Goal: Transaction & Acquisition: Book appointment/travel/reservation

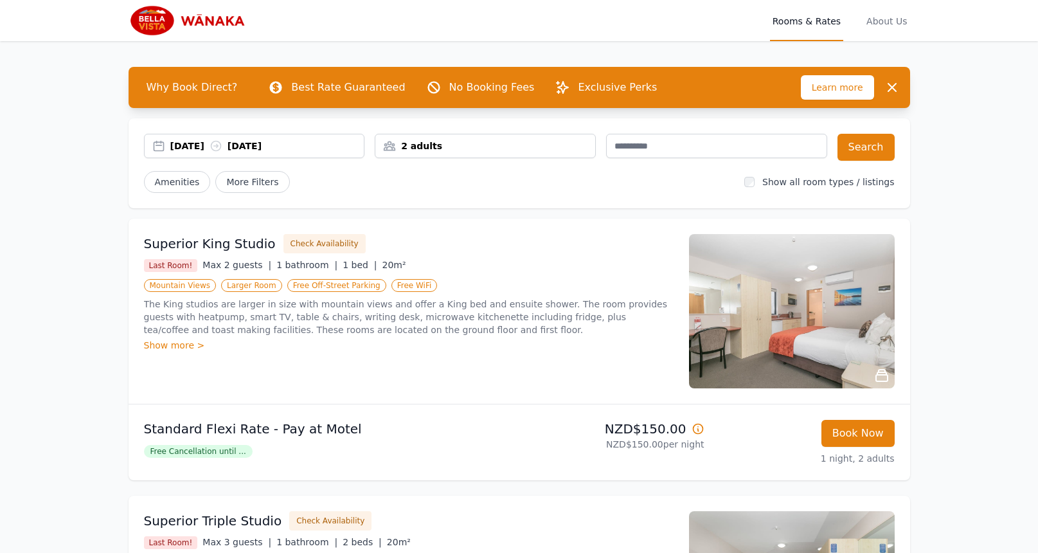
scroll to position [6, 0]
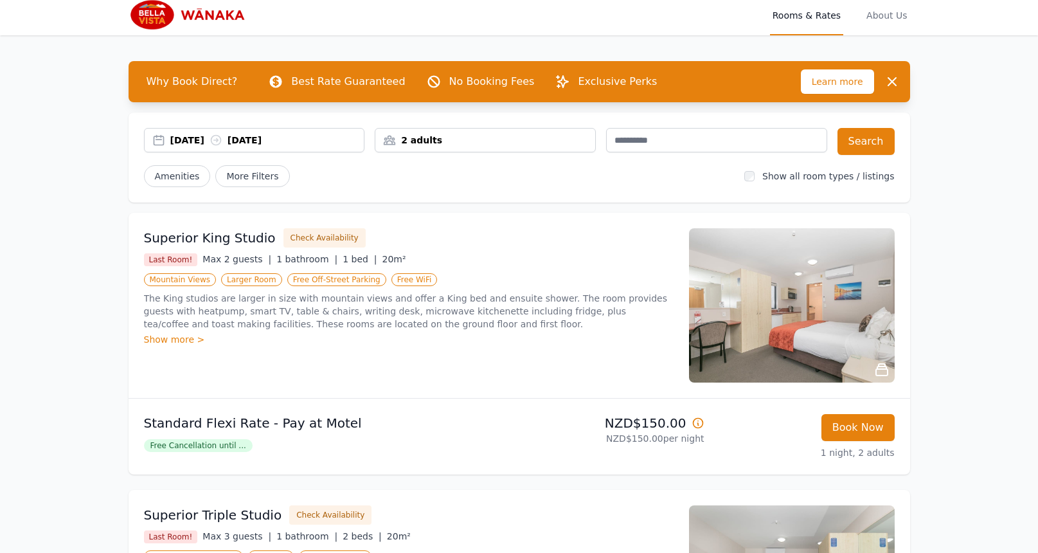
click at [449, 141] on div "2 adults" at bounding box center [485, 140] width 220 height 13
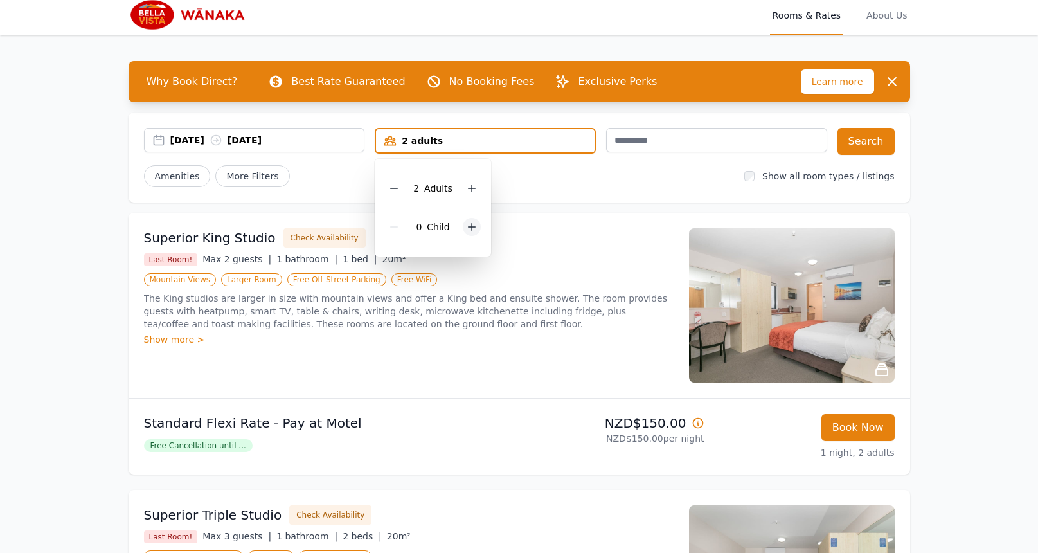
click at [463, 224] on div at bounding box center [472, 227] width 18 height 18
click at [482, 333] on div "Show more >" at bounding box center [409, 339] width 530 height 13
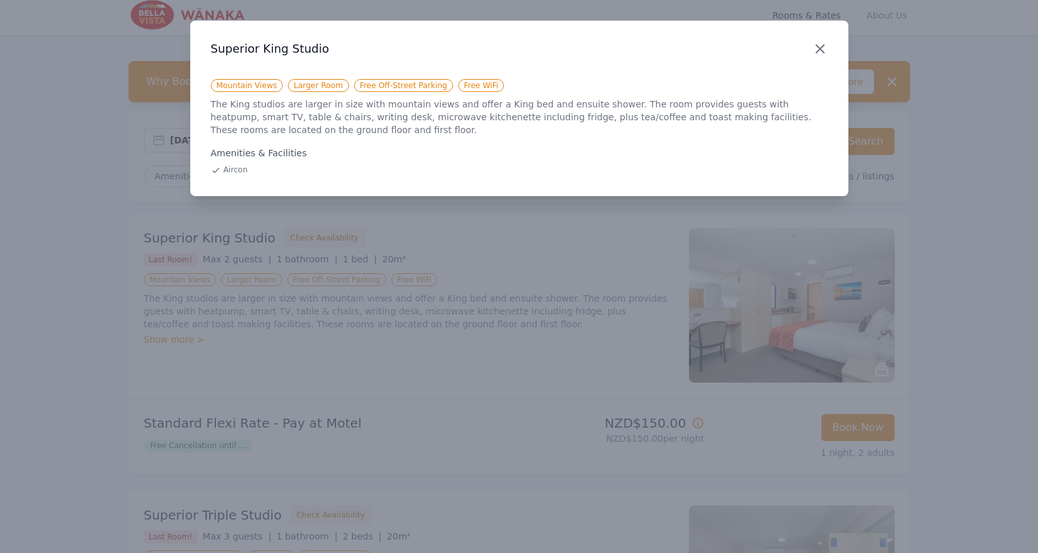
click at [817, 48] on icon "button" at bounding box center [819, 48] width 15 height 15
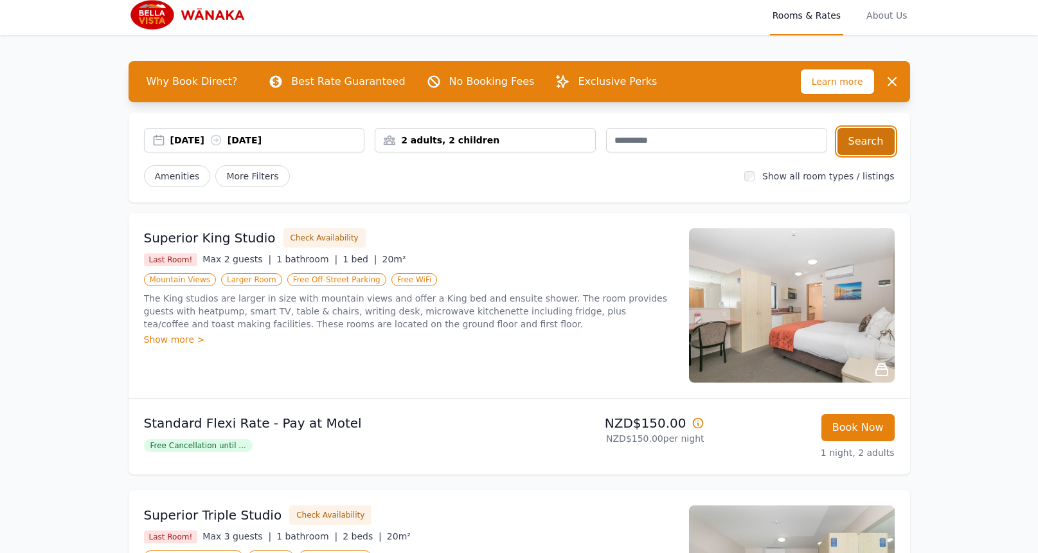
click at [866, 134] on button "Search" at bounding box center [865, 141] width 57 height 27
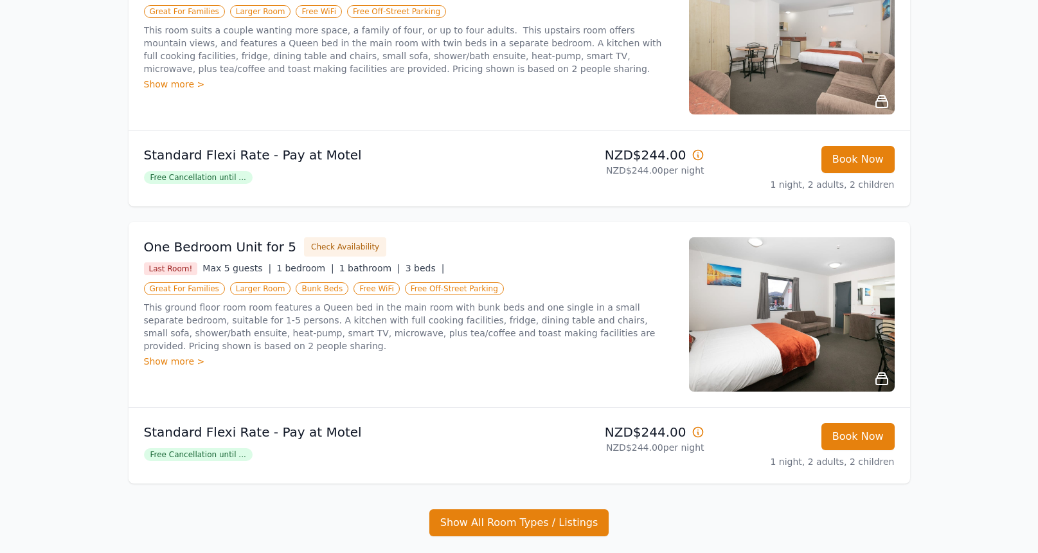
scroll to position [271, 0]
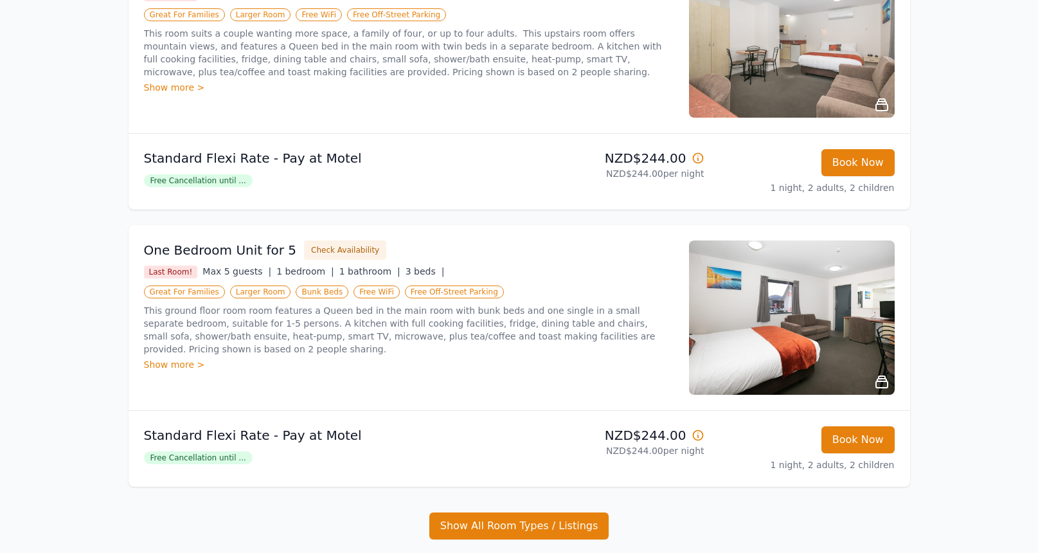
click at [236, 178] on span "Free Cancellation until ..." at bounding box center [198, 180] width 109 height 13
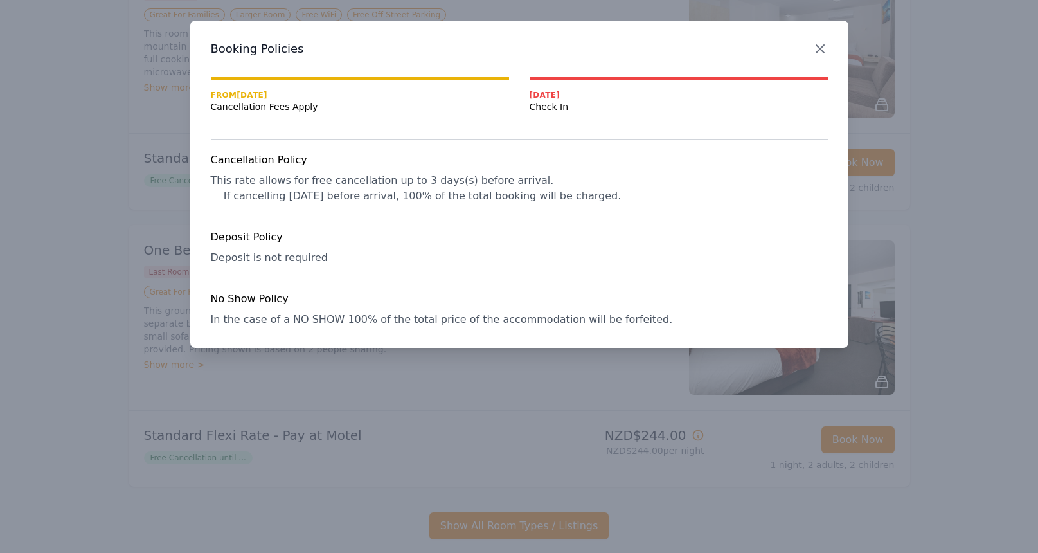
click at [817, 45] on icon "button" at bounding box center [819, 48] width 15 height 15
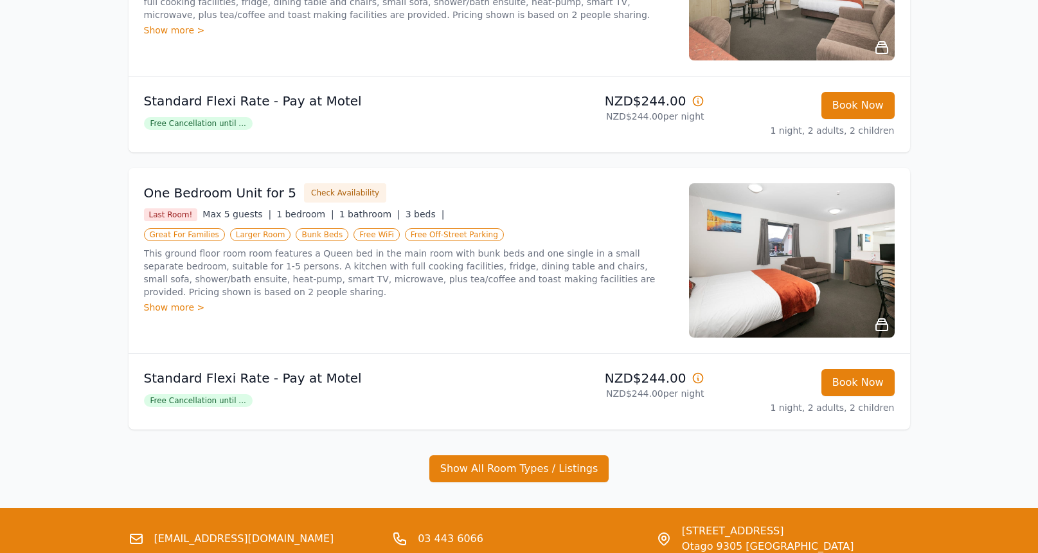
scroll to position [324, 0]
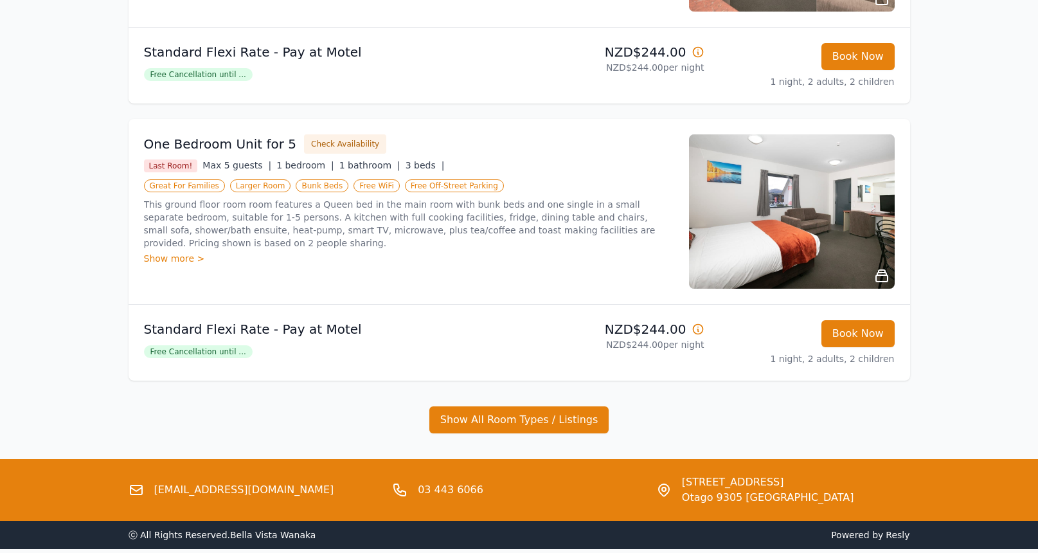
scroll to position [369, 0]
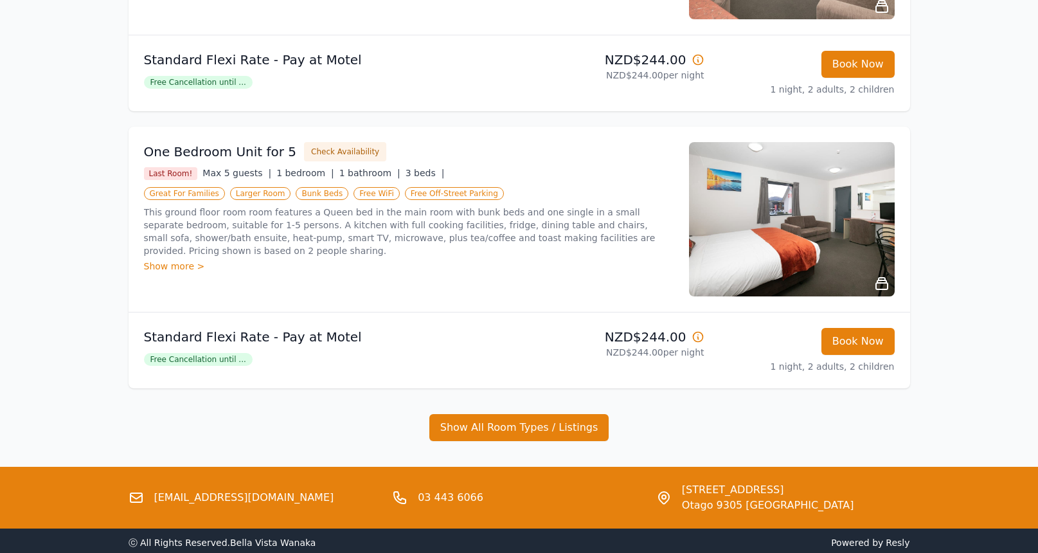
click at [166, 266] on div "Show more >" at bounding box center [409, 266] width 530 height 13
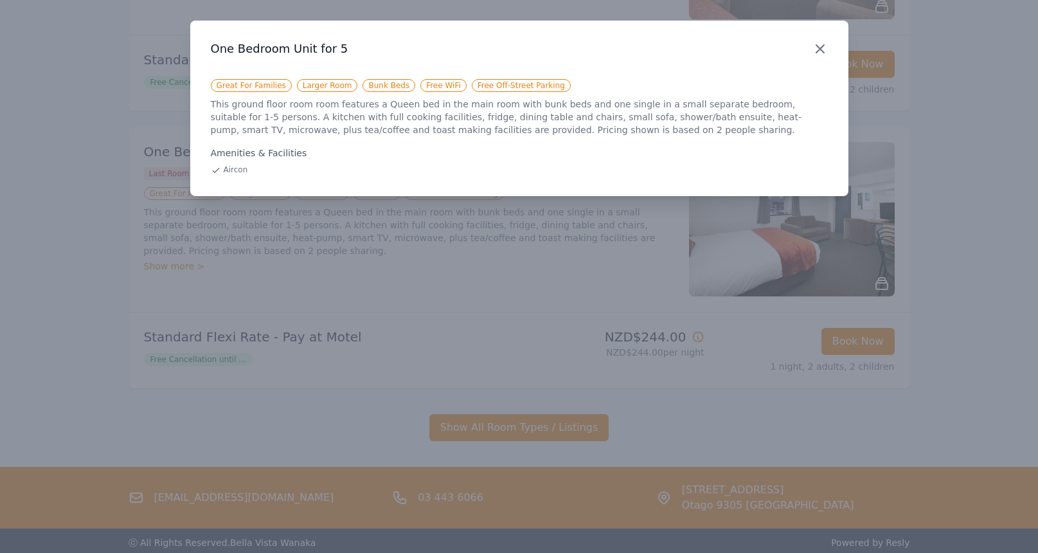
click at [820, 45] on icon "button" at bounding box center [819, 48] width 15 height 15
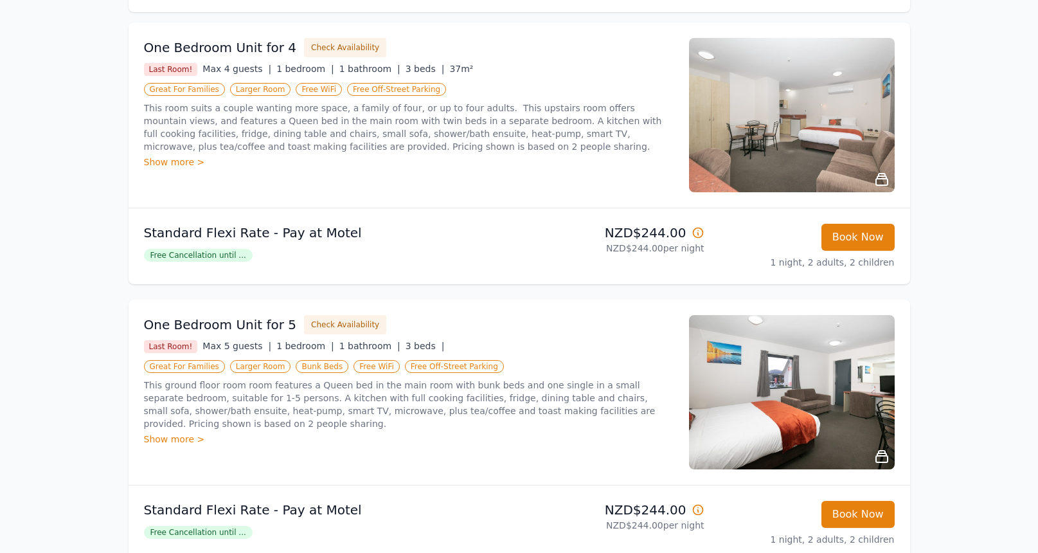
scroll to position [179, 0]
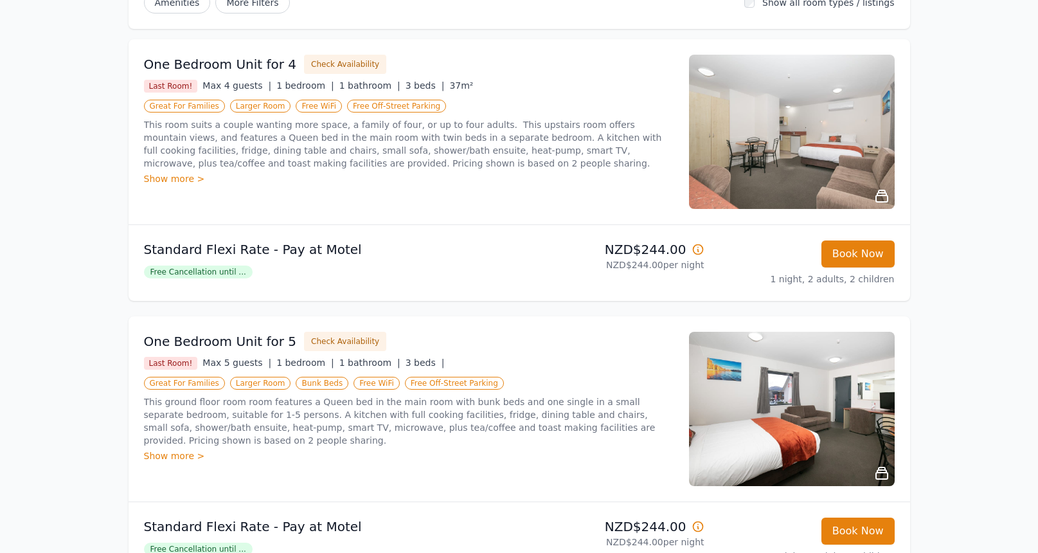
click at [184, 179] on div "Show more >" at bounding box center [409, 178] width 530 height 13
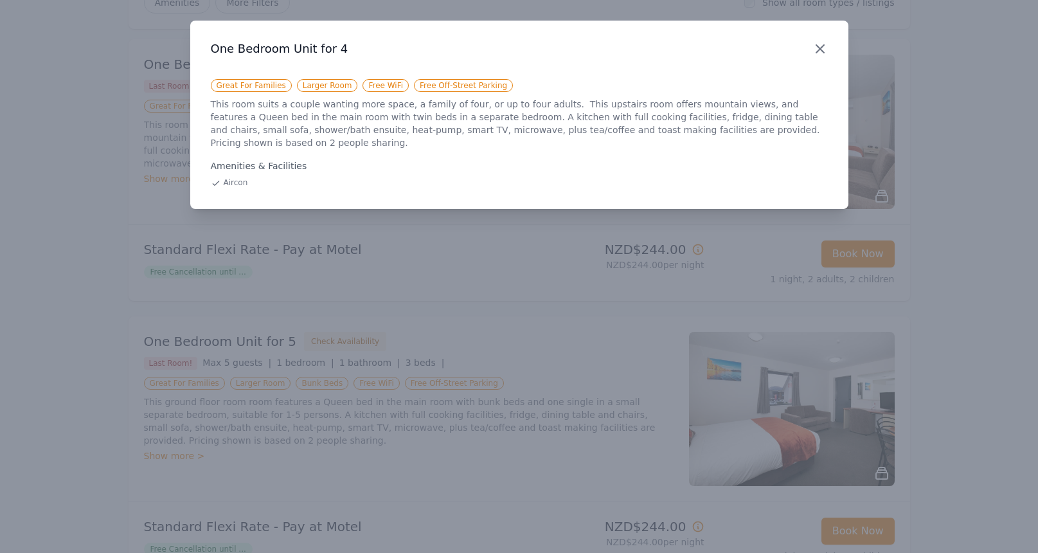
click at [815, 48] on icon "button" at bounding box center [819, 48] width 15 height 15
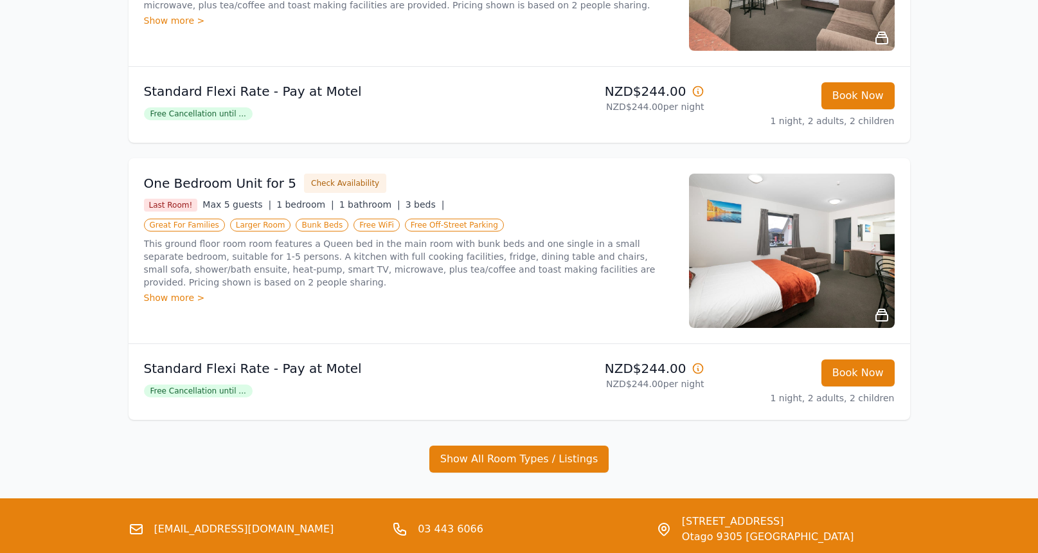
scroll to position [337, 0]
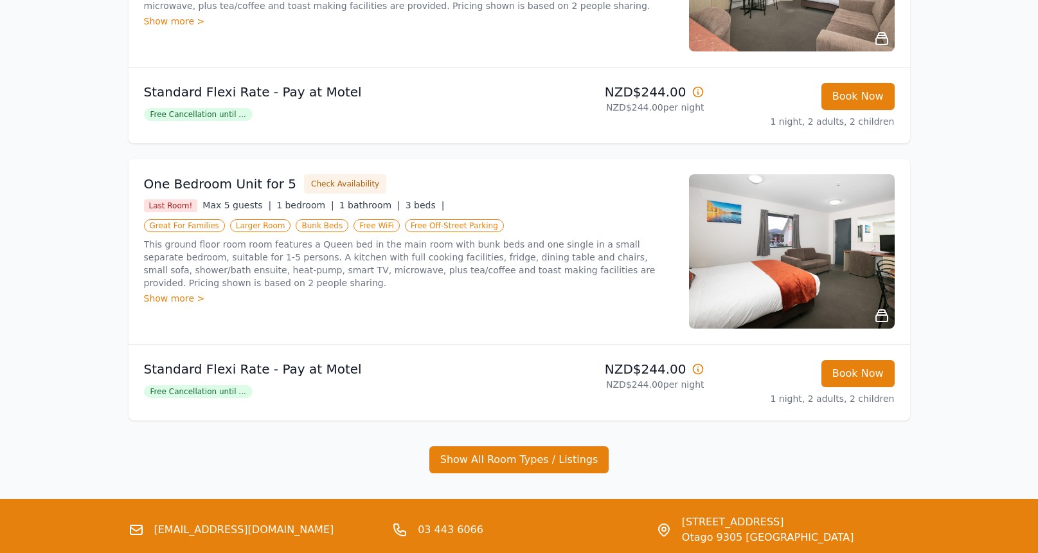
click at [181, 395] on span "Free Cancellation until ..." at bounding box center [198, 391] width 109 height 13
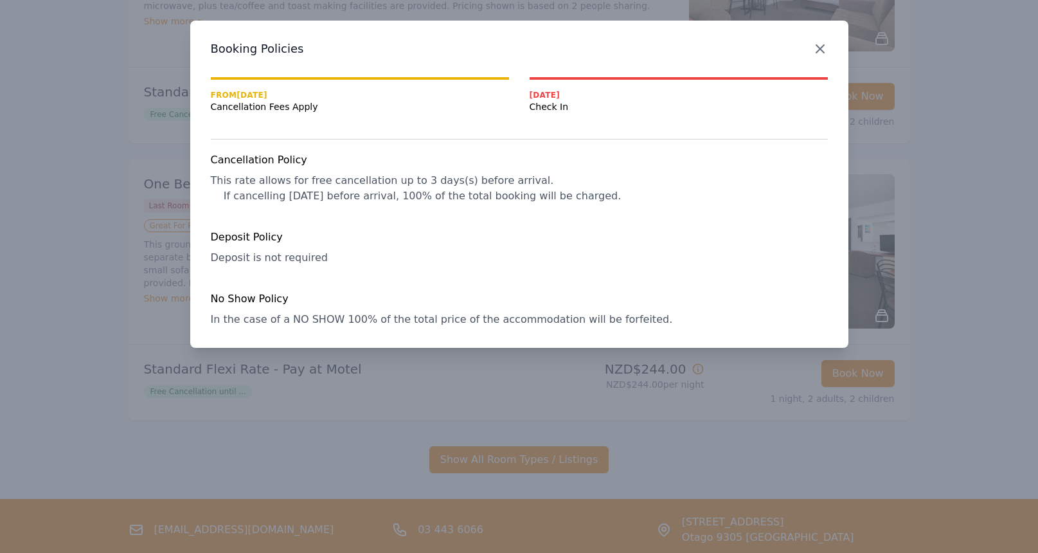
click at [823, 53] on icon "button" at bounding box center [820, 49] width 8 height 8
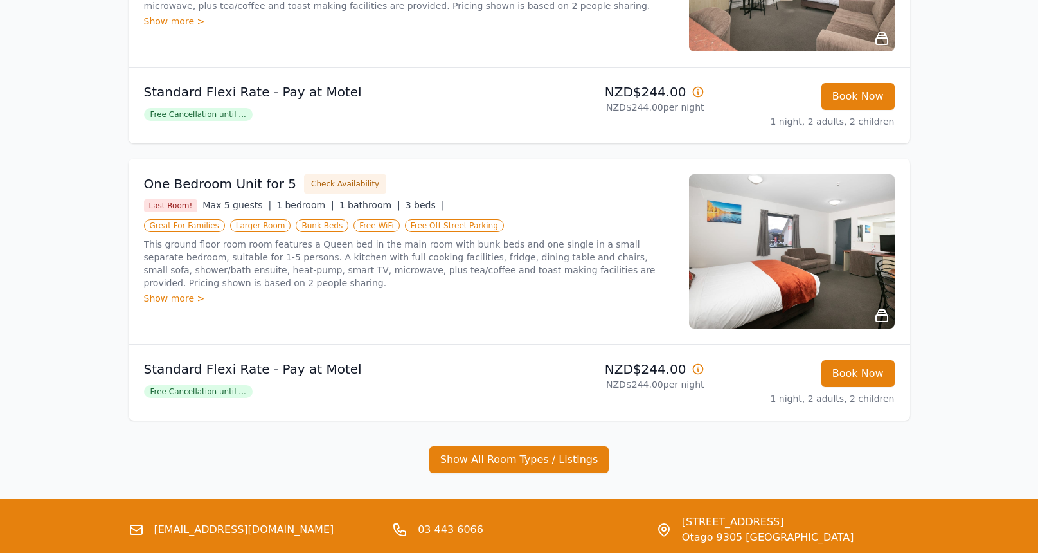
click at [802, 220] on img at bounding box center [792, 251] width 206 height 154
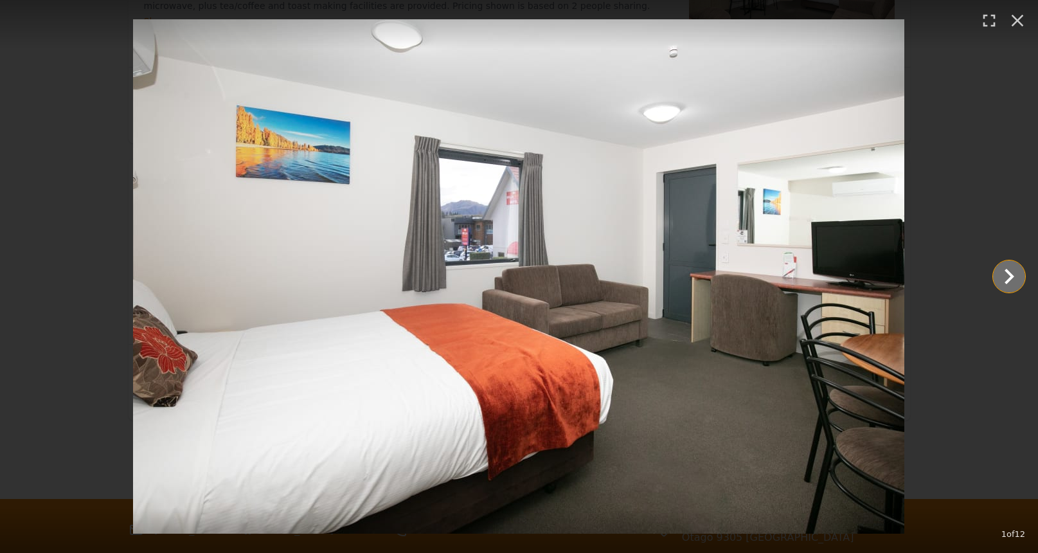
click at [1008, 278] on icon "Show slide 2 of 12" at bounding box center [1009, 276] width 10 height 15
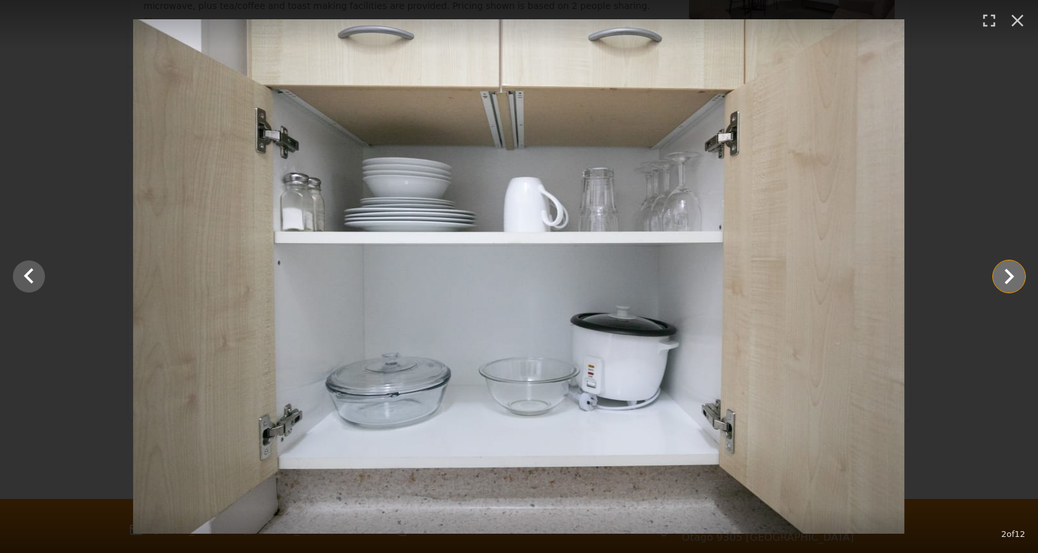
click at [1008, 278] on icon "Show slide 3 of 12" at bounding box center [1009, 276] width 10 height 15
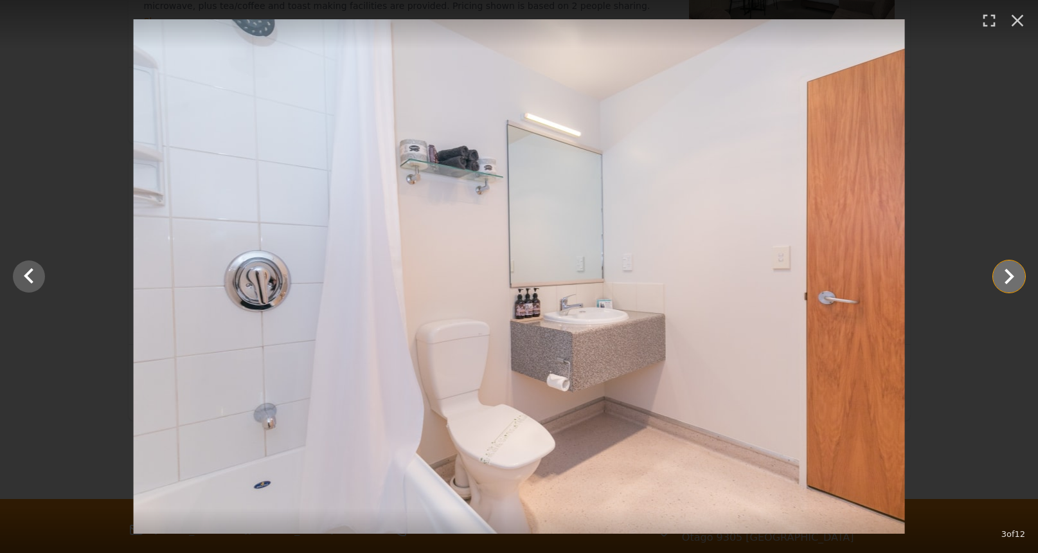
click at [1008, 278] on icon "Show slide 4 of 12" at bounding box center [1009, 276] width 10 height 15
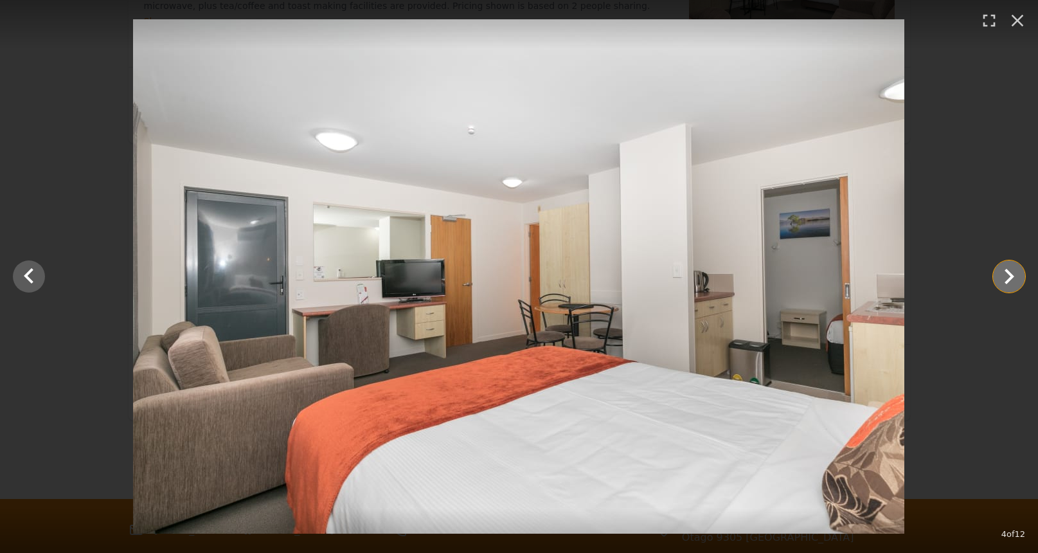
click at [1006, 279] on icon "Show slide 5 of 12" at bounding box center [1009, 276] width 31 height 31
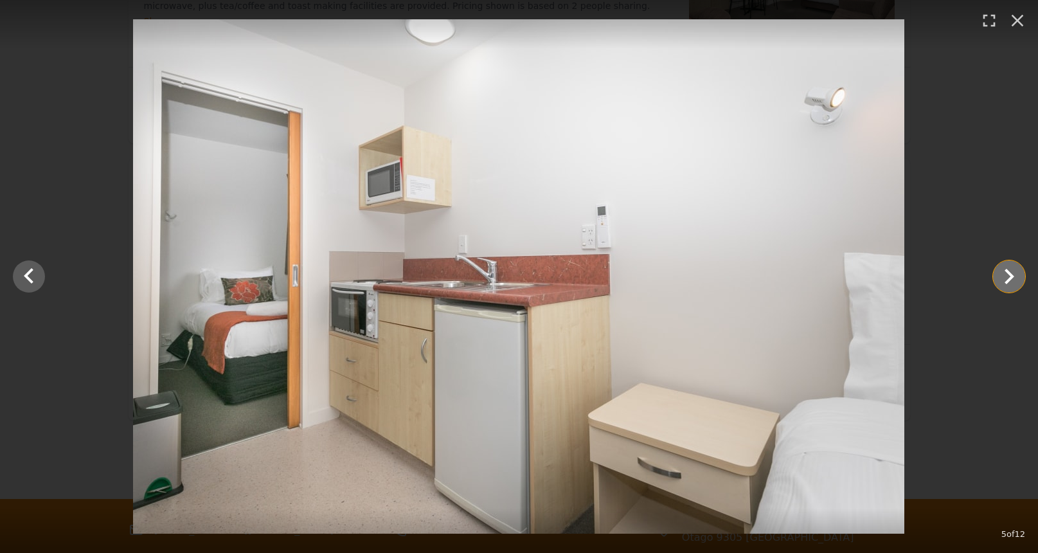
click at [1006, 279] on icon "Show slide 6 of 12" at bounding box center [1009, 276] width 31 height 31
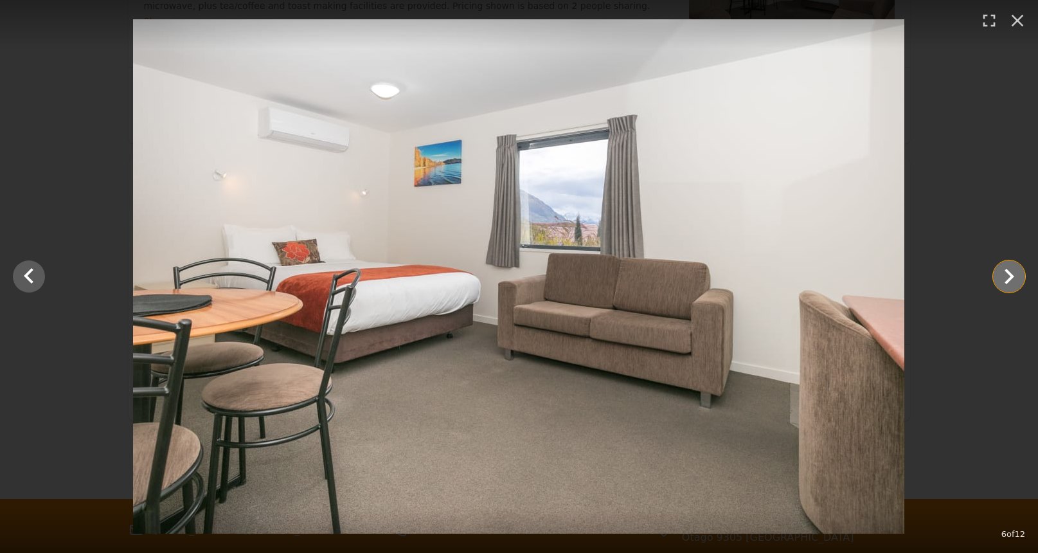
click at [1006, 279] on icon "Show slide 7 of 12" at bounding box center [1009, 276] width 31 height 31
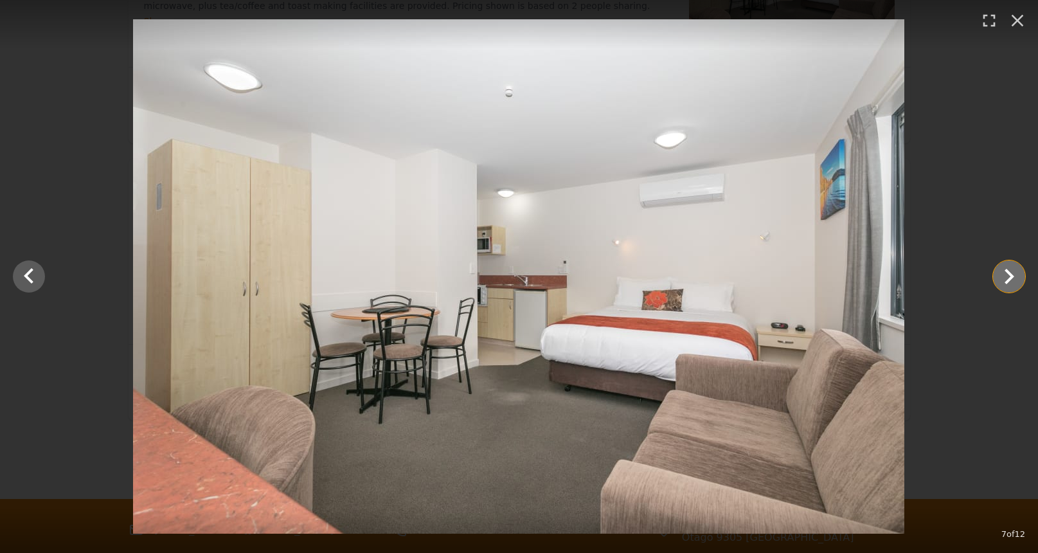
click at [1006, 279] on icon "Show slide 8 of 12" at bounding box center [1009, 276] width 31 height 31
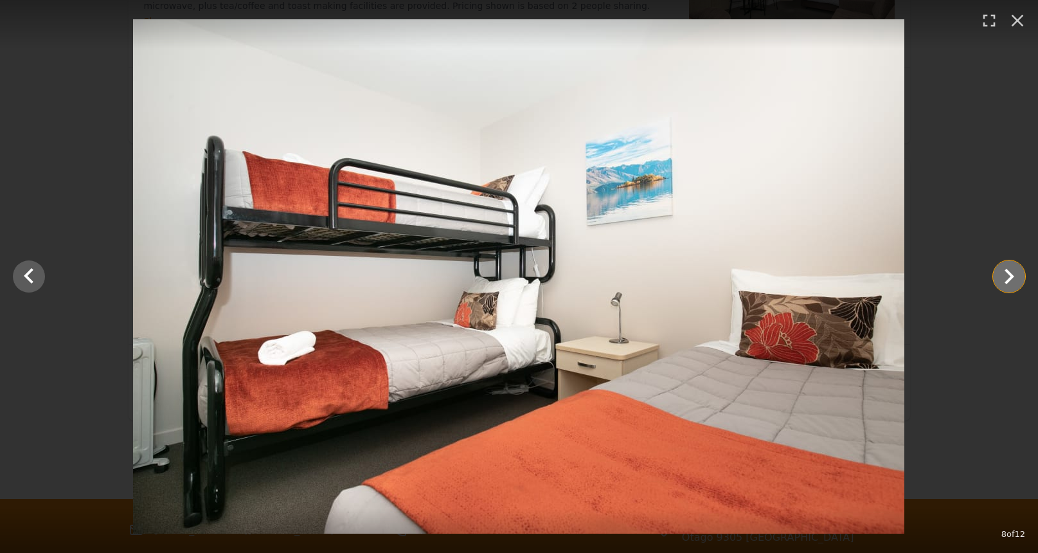
click at [1006, 279] on icon "Show slide 9 of 12" at bounding box center [1009, 276] width 31 height 31
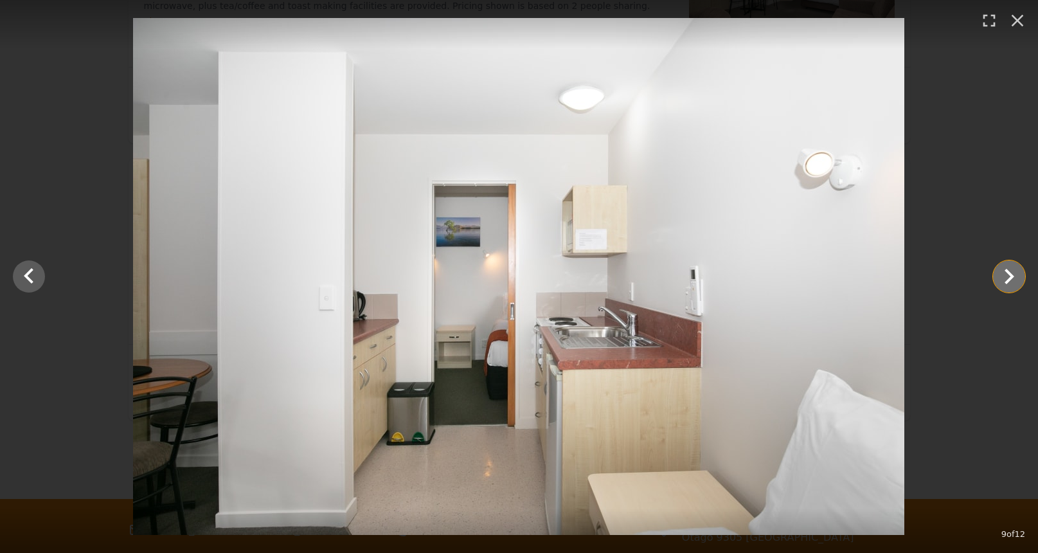
click at [1006, 279] on icon "Show slide 10 of 12" at bounding box center [1009, 276] width 31 height 31
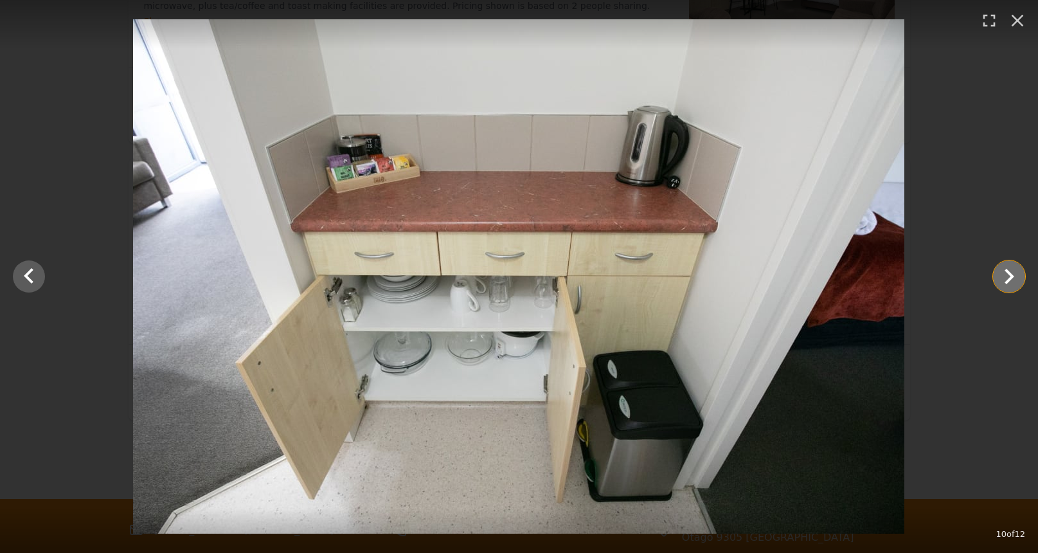
click at [1006, 279] on icon "Show slide 11 of 12" at bounding box center [1009, 276] width 31 height 31
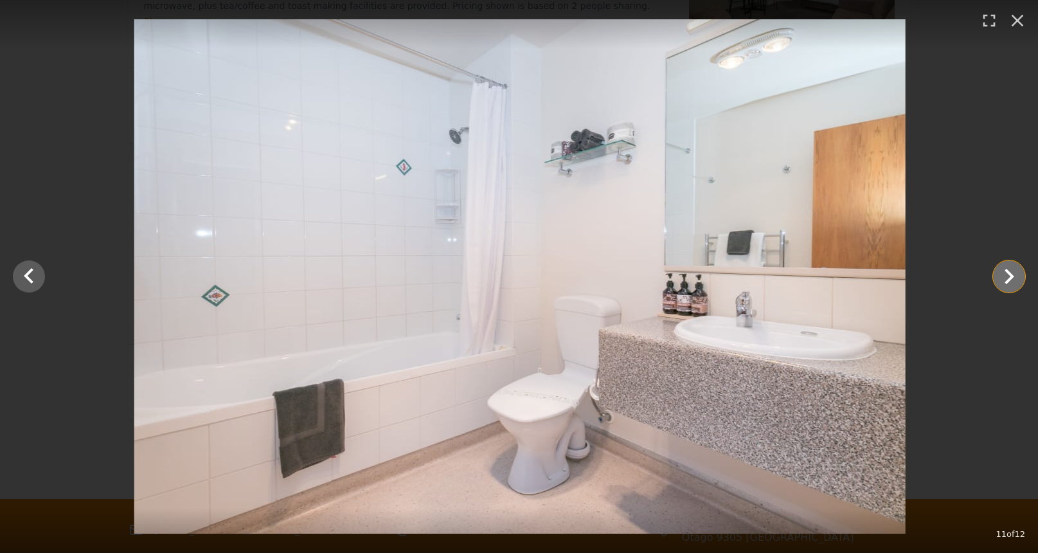
click at [1006, 279] on icon "Show slide 12 of 12" at bounding box center [1009, 276] width 31 height 31
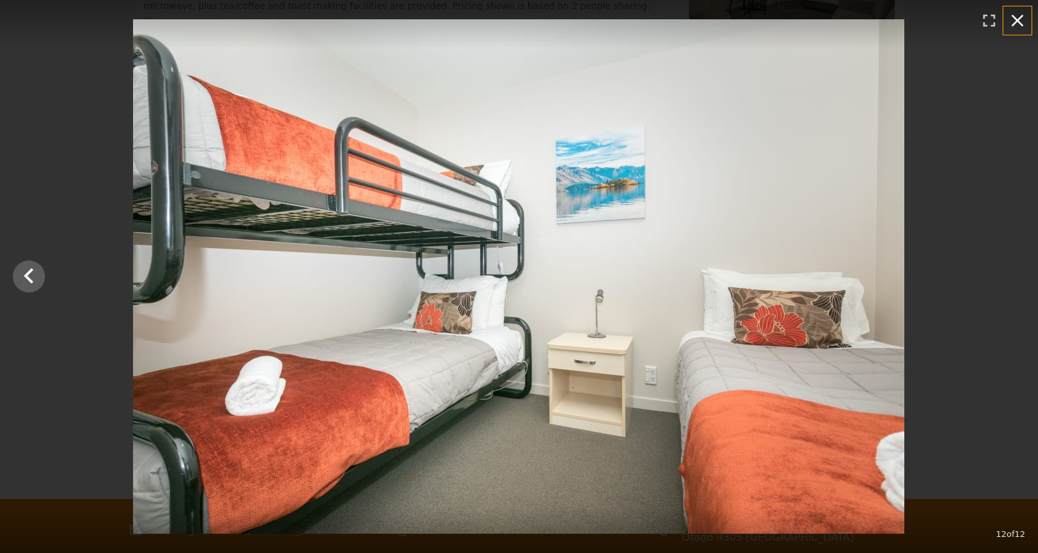
click at [1012, 24] on icon "button" at bounding box center [1017, 20] width 21 height 21
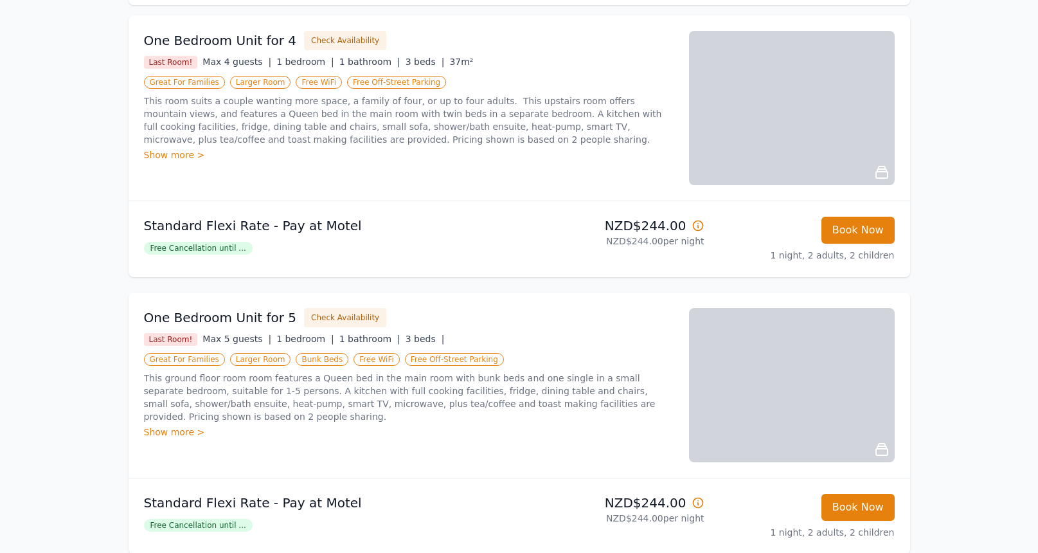
scroll to position [202, 0]
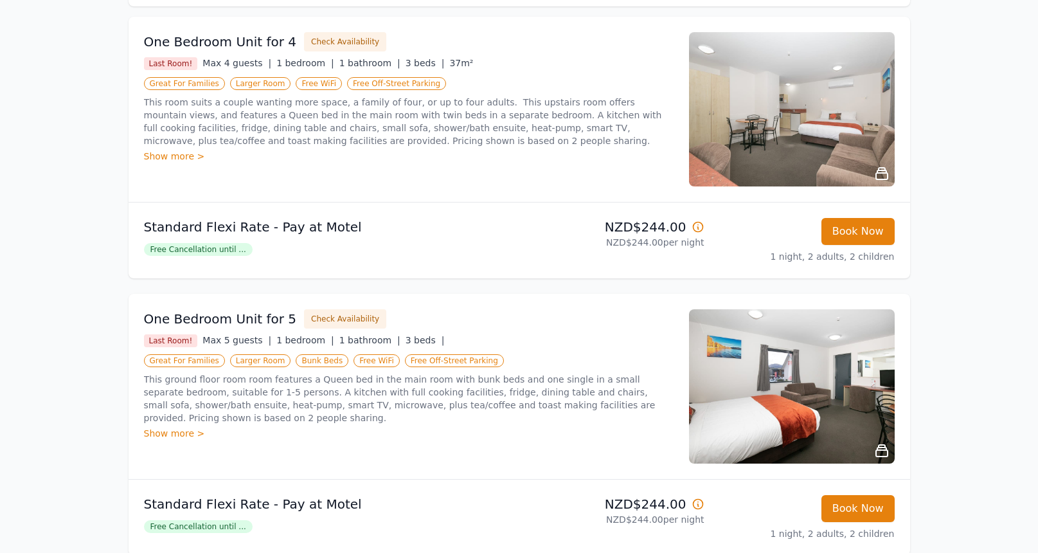
click at [699, 227] on icon at bounding box center [697, 226] width 13 height 13
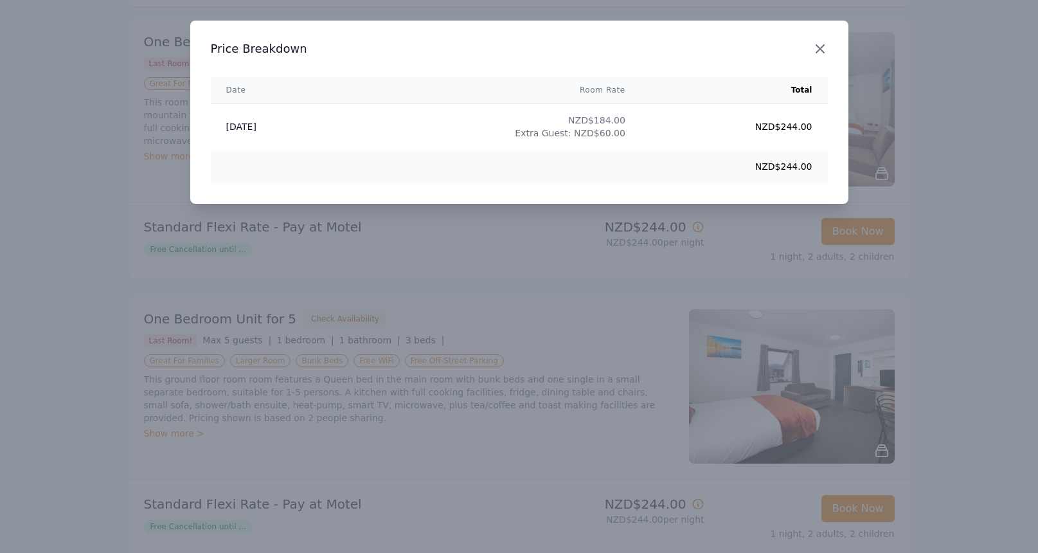
click at [820, 52] on icon "button" at bounding box center [819, 48] width 15 height 15
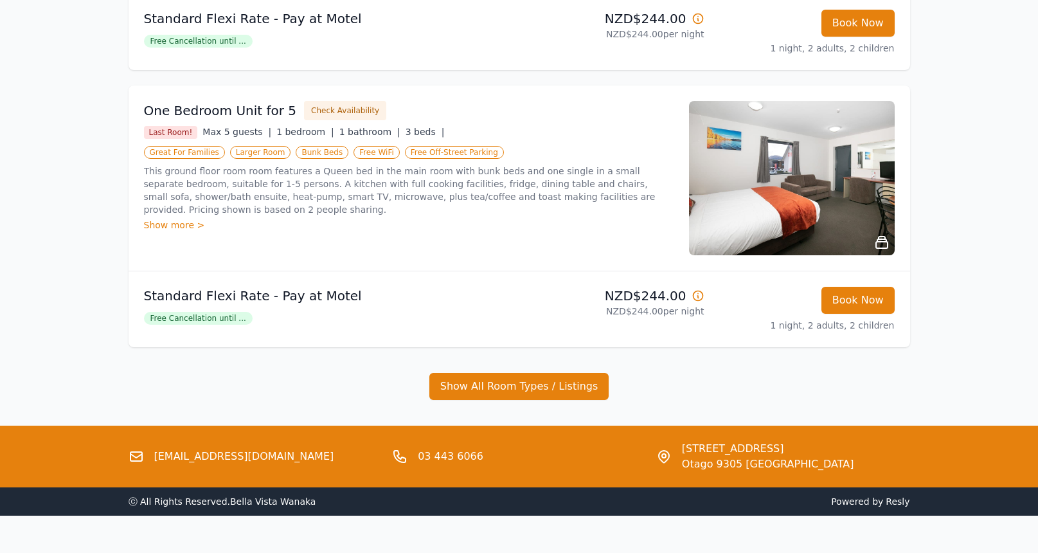
scroll to position [416, 0]
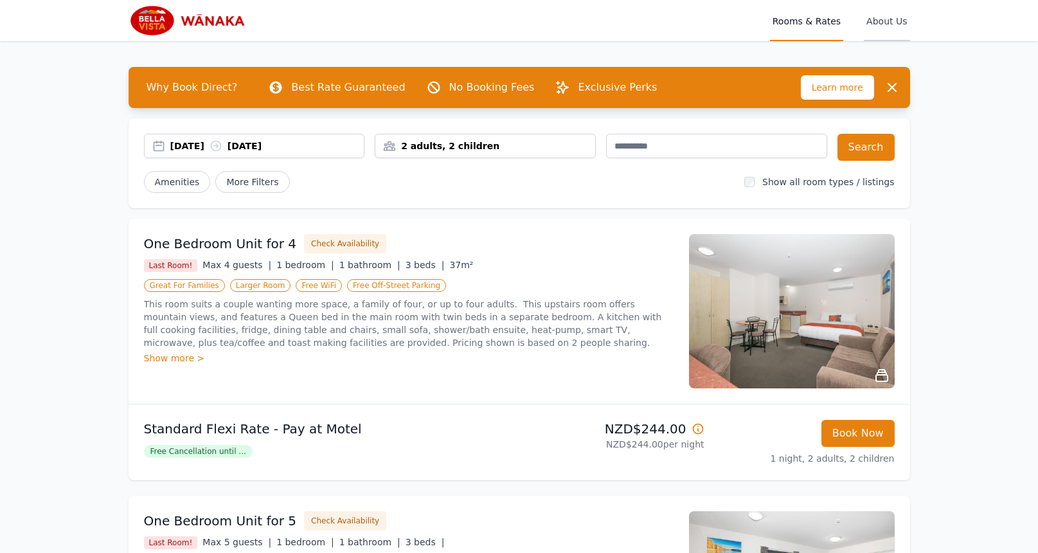
click at [890, 24] on span "About Us" at bounding box center [887, 20] width 46 height 41
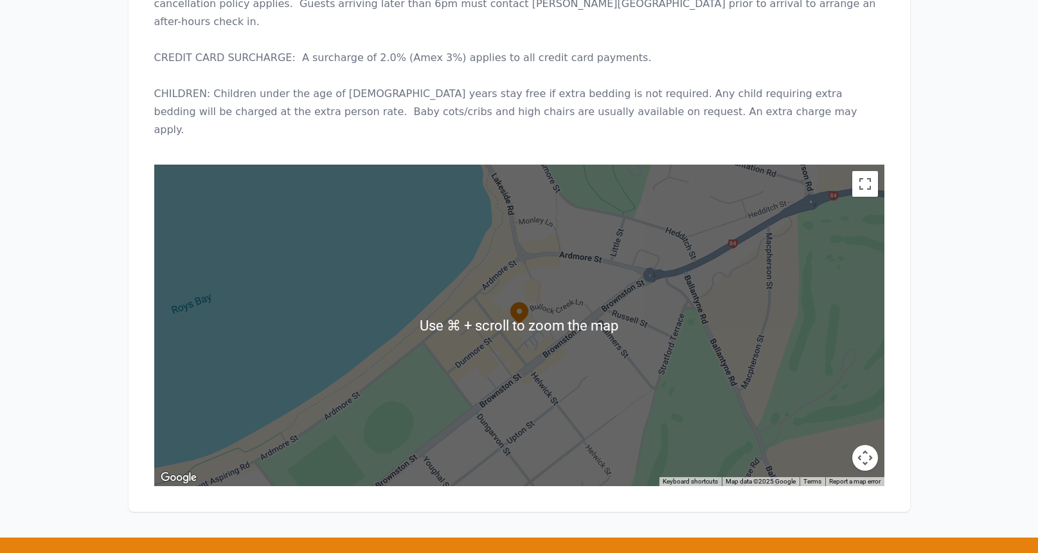
scroll to position [630, 0]
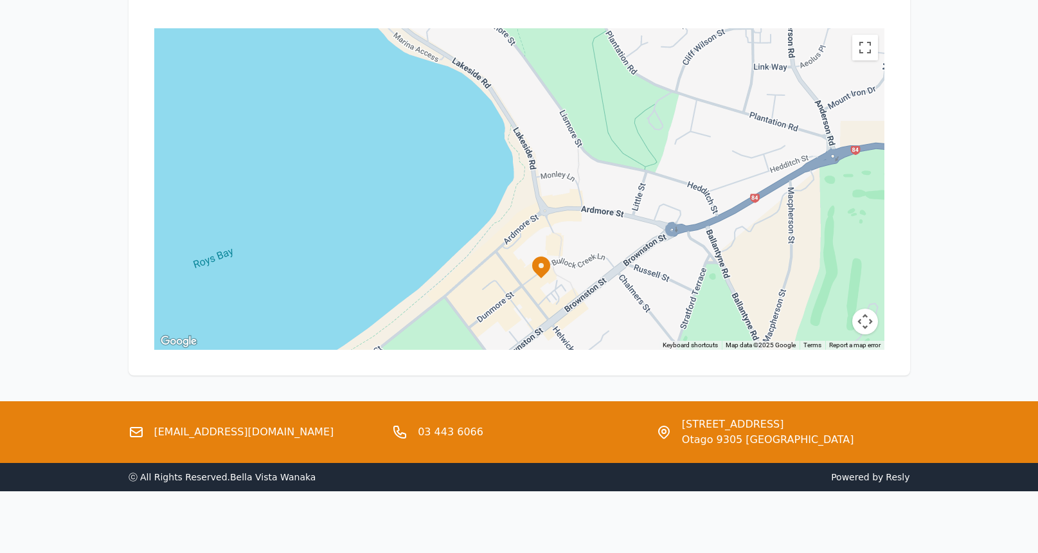
drag, startPoint x: 422, startPoint y: 249, endPoint x: 445, endPoint y: 337, distance: 91.7
click at [445, 337] on div at bounding box center [519, 188] width 730 height 321
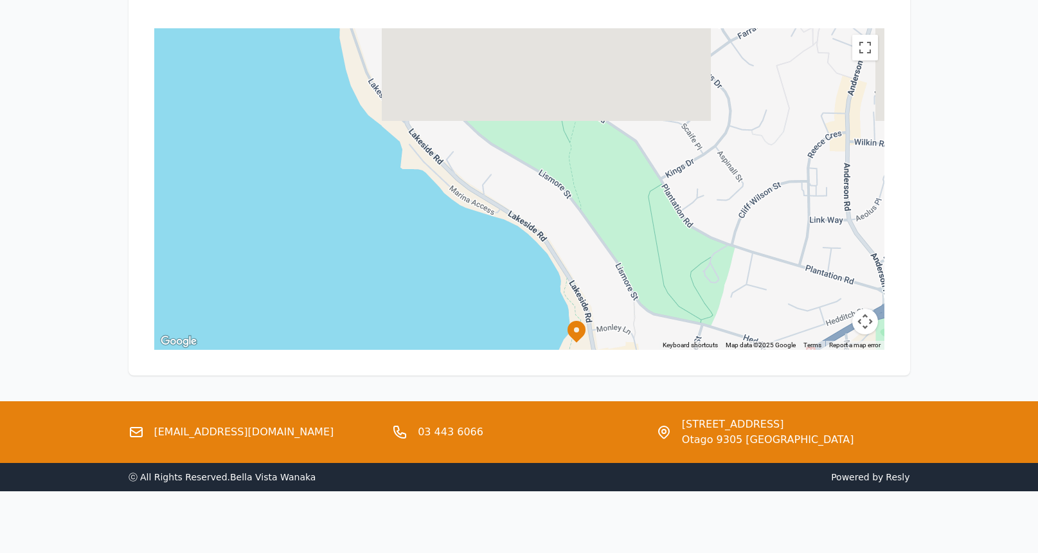
drag, startPoint x: 465, startPoint y: 193, endPoint x: 522, endPoint y: 348, distance: 165.7
click at [522, 348] on div at bounding box center [519, 188] width 730 height 321
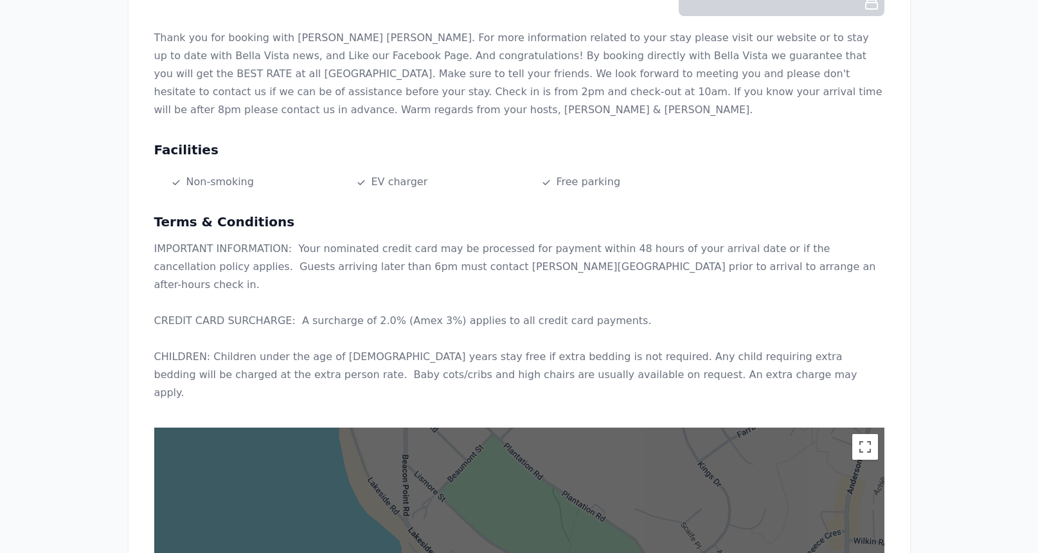
scroll to position [0, 0]
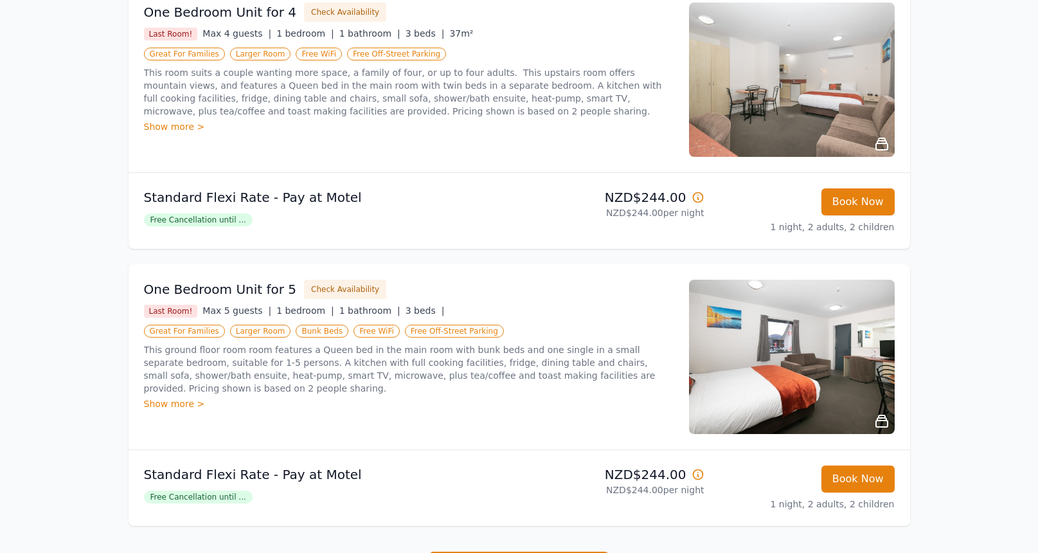
scroll to position [240, 0]
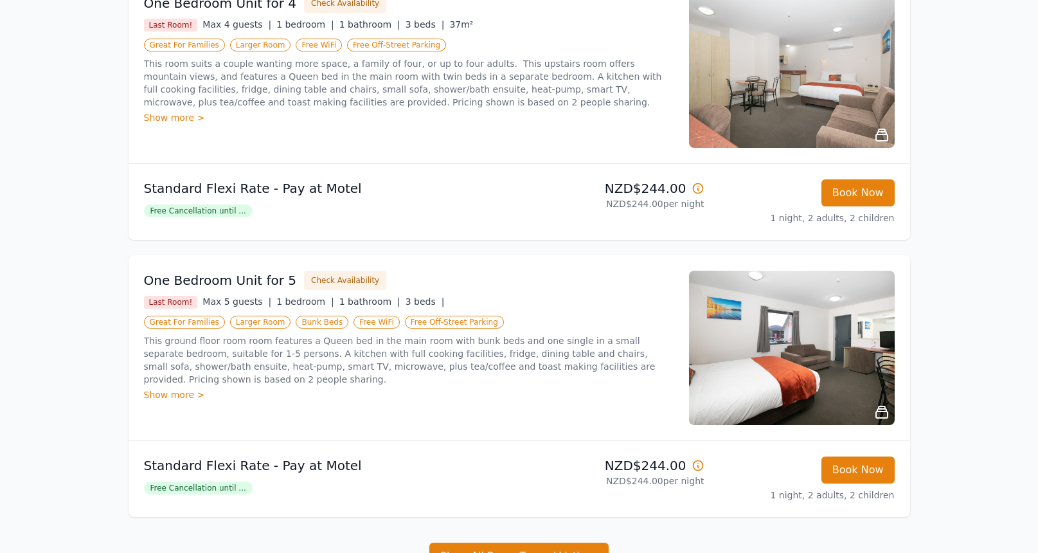
click at [170, 404] on div "One Bedroom Unit for 5 Check Availability Last Room! Max 5 guests | 1 bedroom |…" at bounding box center [409, 348] width 530 height 154
click at [174, 388] on div "Show more >" at bounding box center [409, 394] width 530 height 13
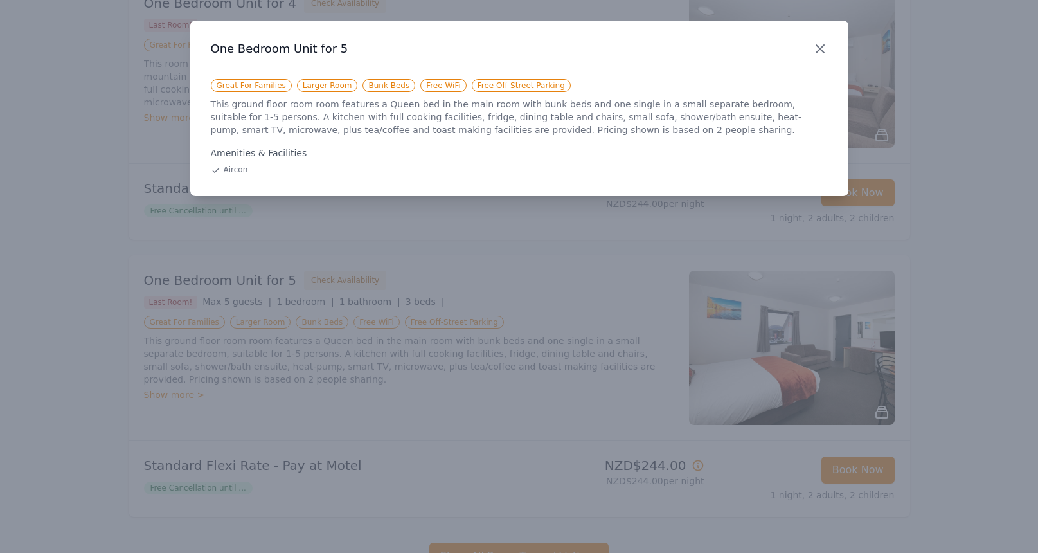
click at [816, 51] on icon "button" at bounding box center [820, 49] width 8 height 8
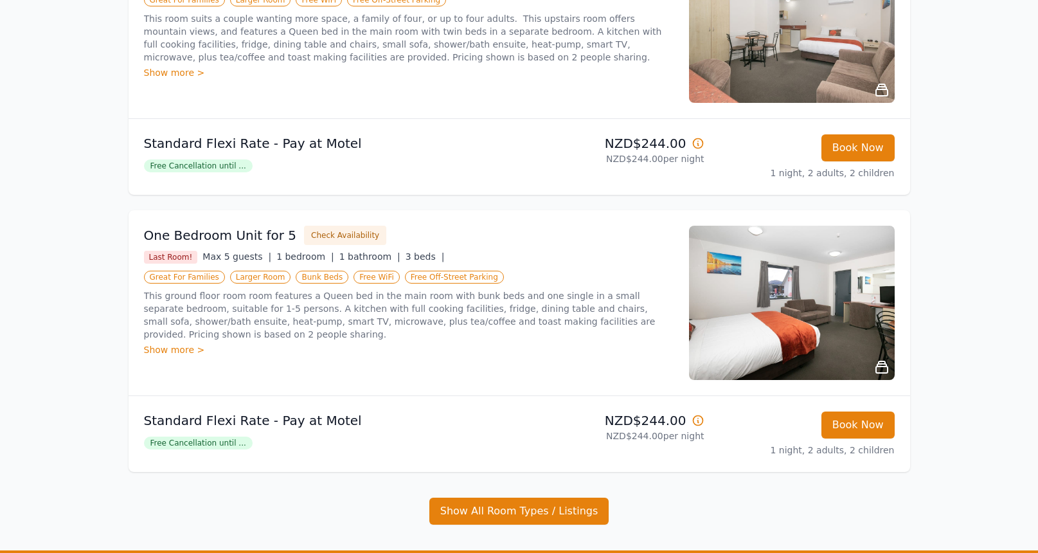
scroll to position [243, 0]
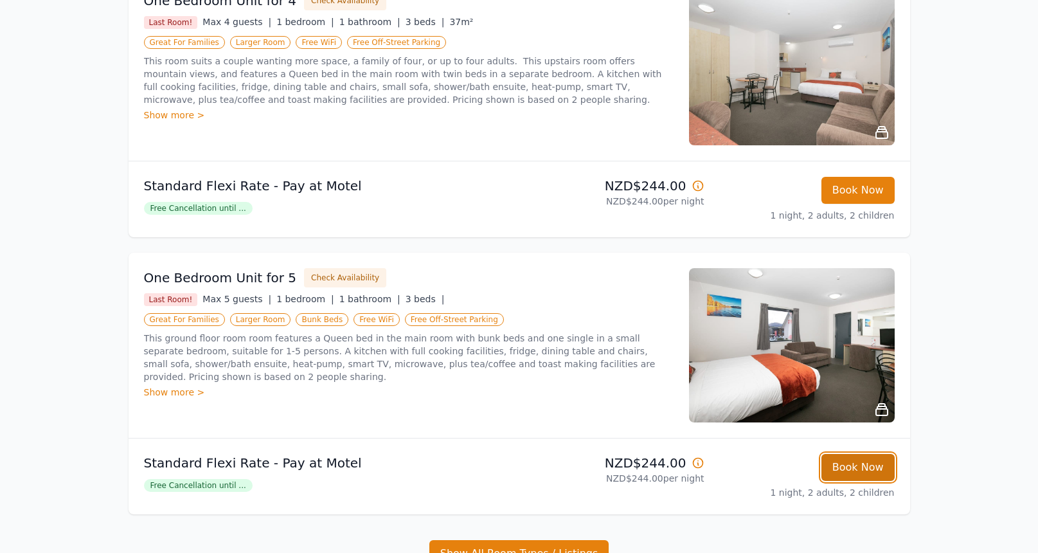
click at [851, 468] on button "Book Now" at bounding box center [857, 467] width 73 height 27
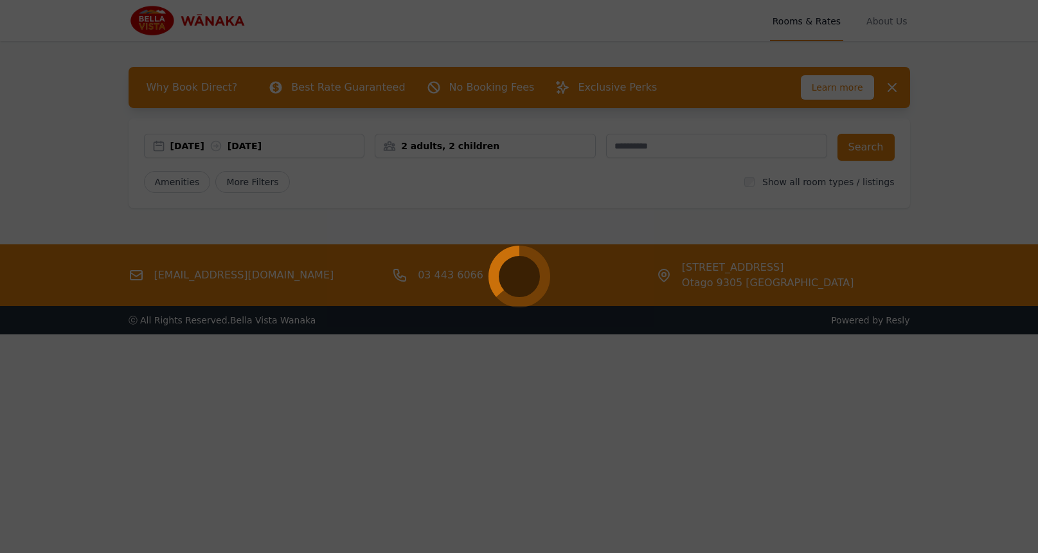
select select "**"
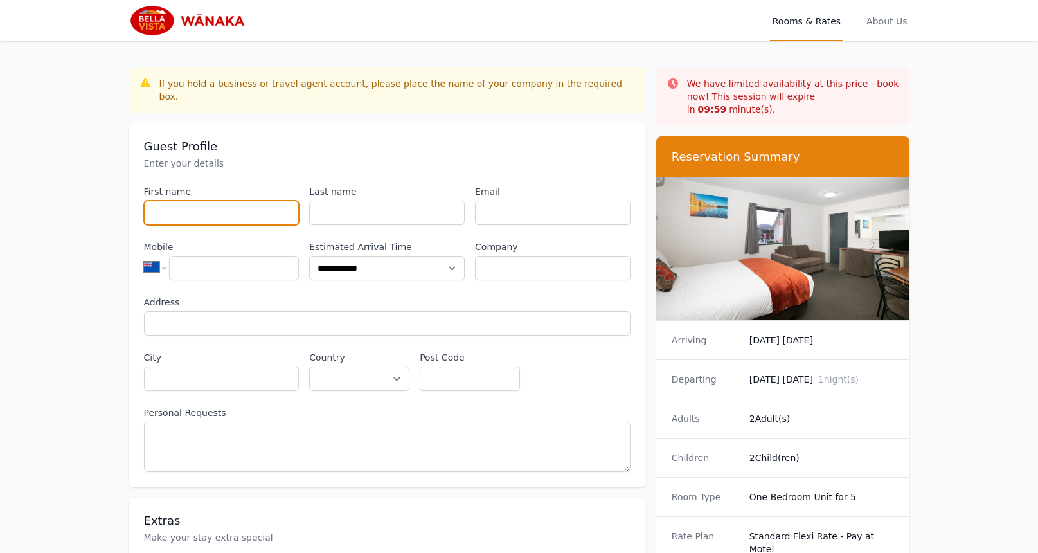
click at [194, 202] on input "First name" at bounding box center [222, 212] width 156 height 24
type input "*****"
type input "**********"
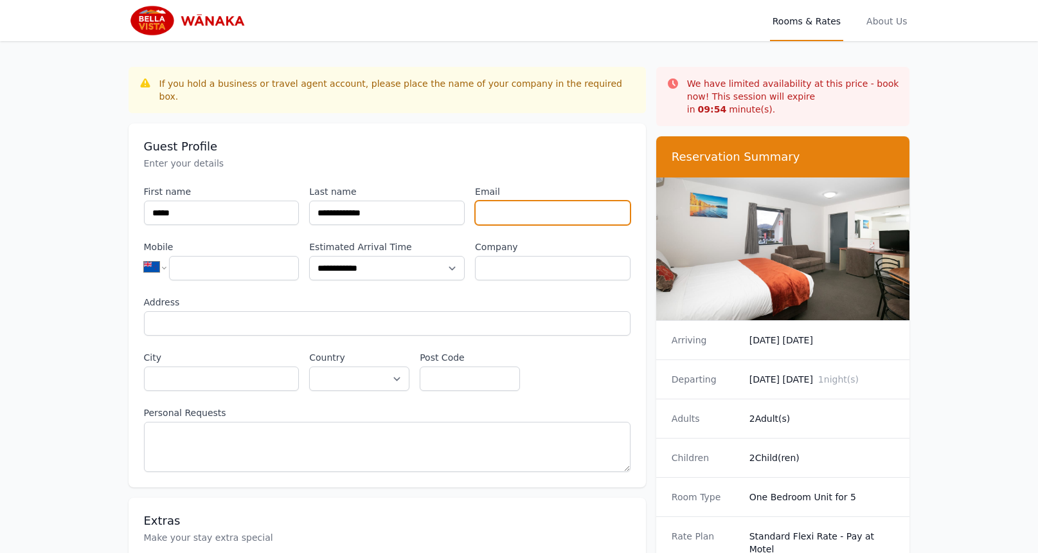
click at [497, 206] on input "Email" at bounding box center [553, 212] width 156 height 24
type input "**********"
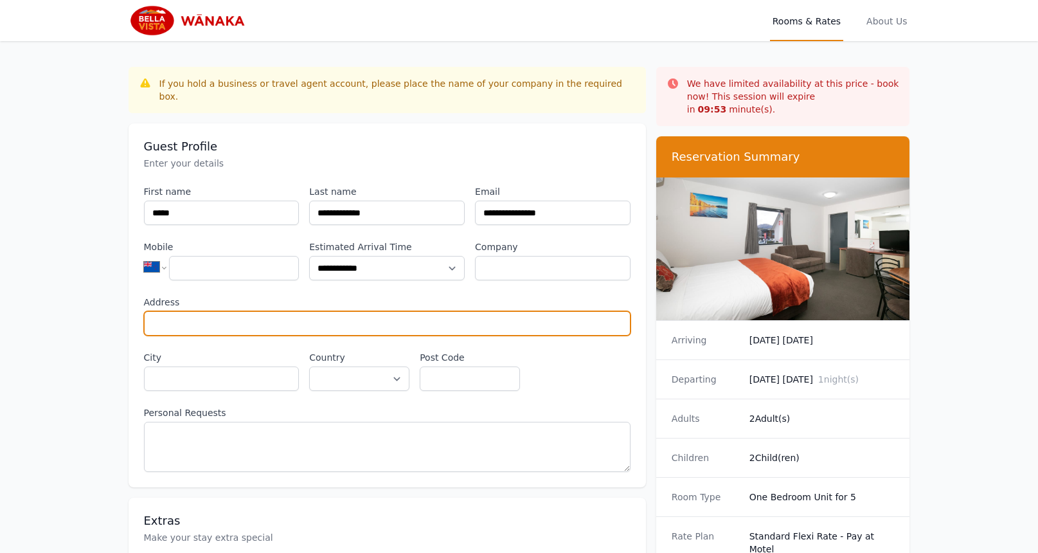
type input "**********"
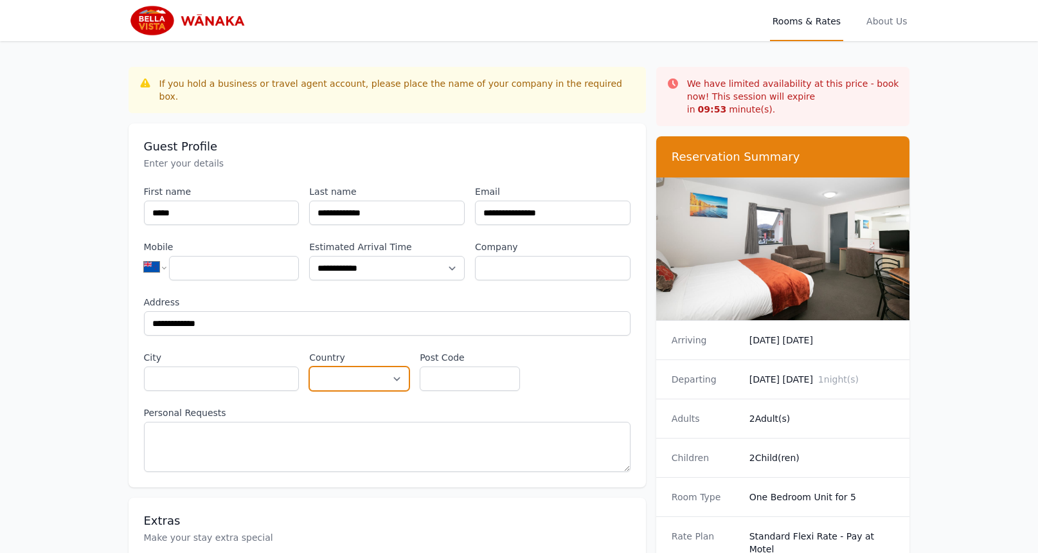
select select "**********"
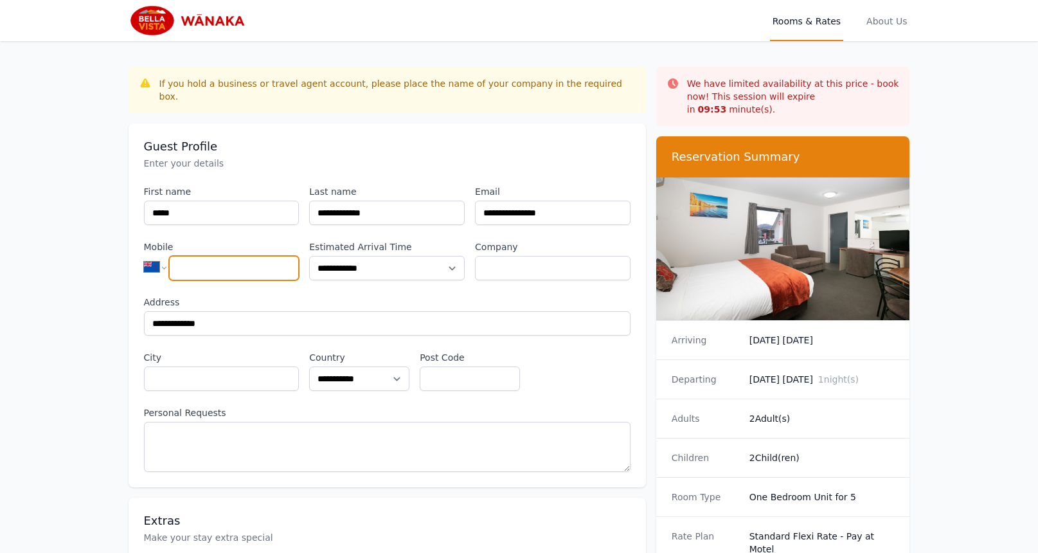
click at [217, 256] on input "Mobile" at bounding box center [234, 268] width 130 height 24
type input "**********"
click at [536, 281] on div "**********" at bounding box center [387, 328] width 486 height 287
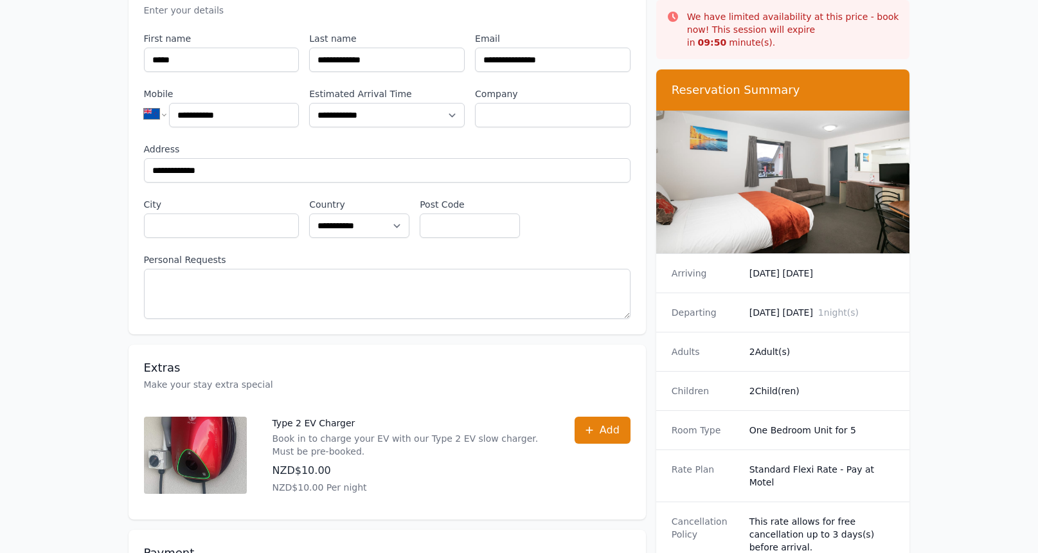
scroll to position [152, 0]
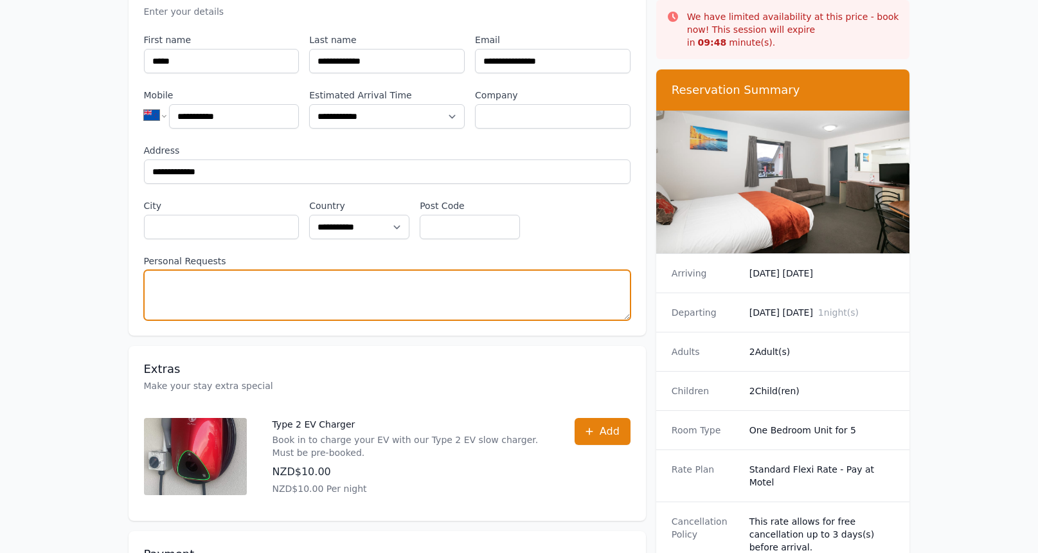
click at [220, 284] on textarea "Personal Requests" at bounding box center [387, 295] width 486 height 50
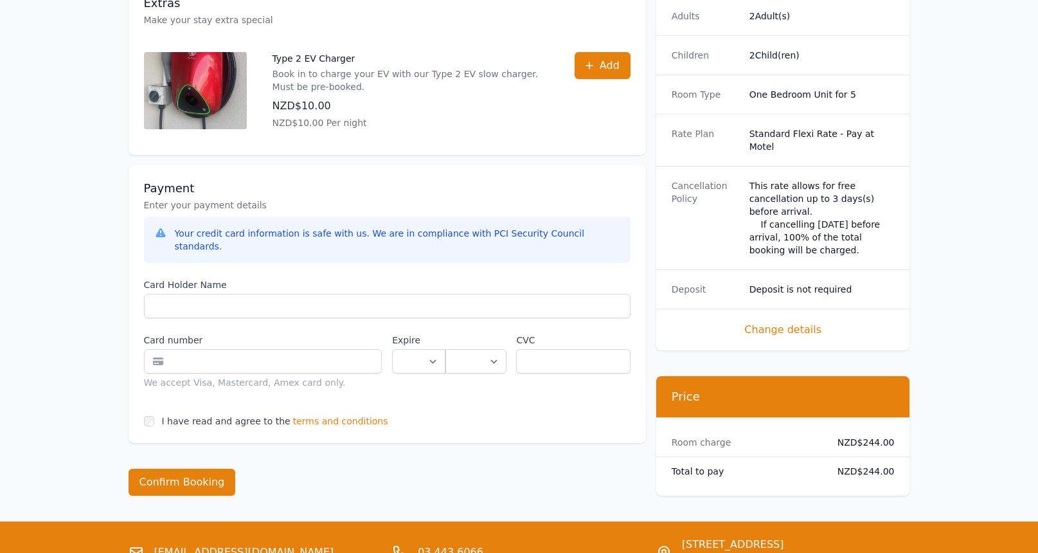
scroll to position [549, 0]
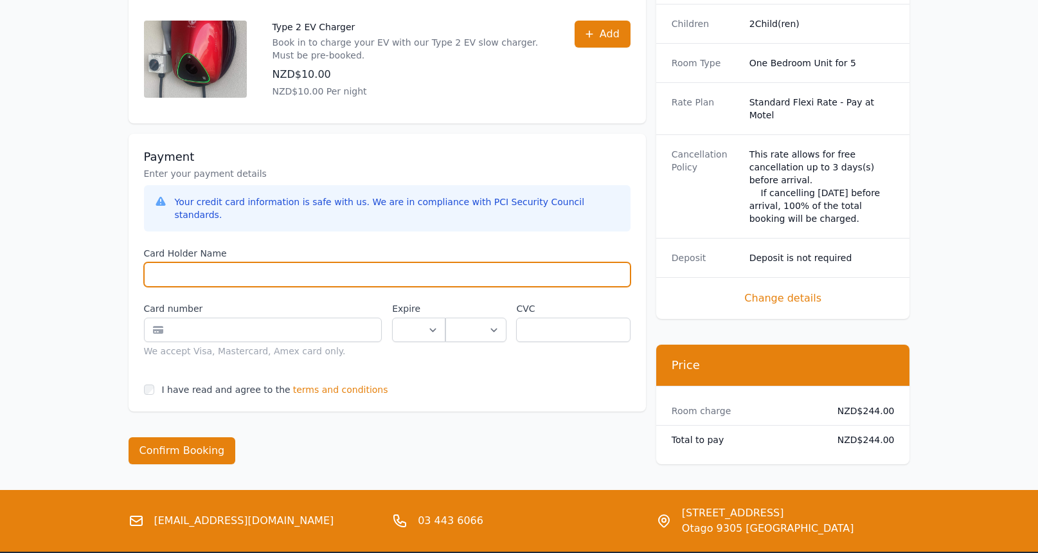
click at [223, 262] on input "Card Holder Name" at bounding box center [387, 274] width 486 height 24
type input "**********"
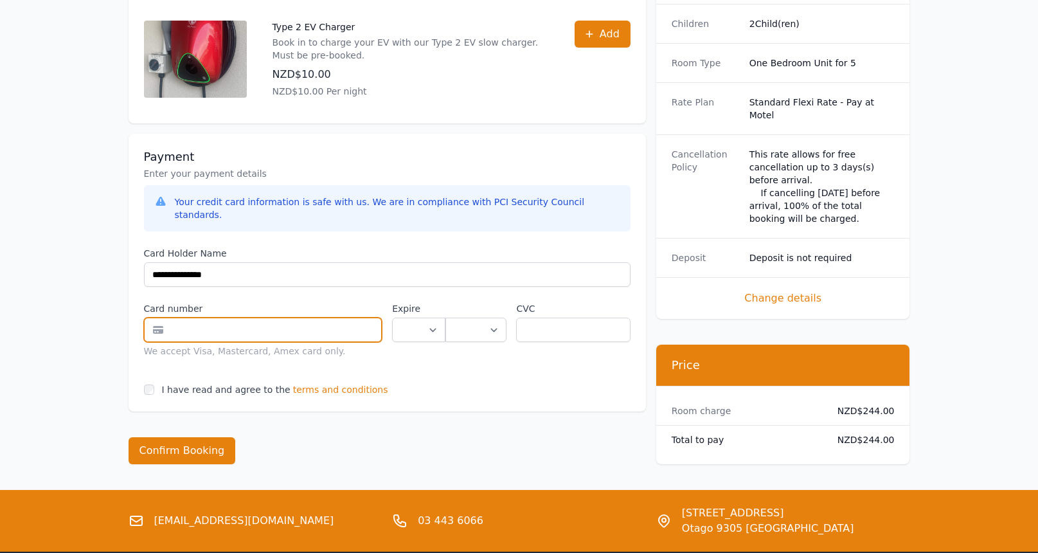
type input "**********"
select select "**"
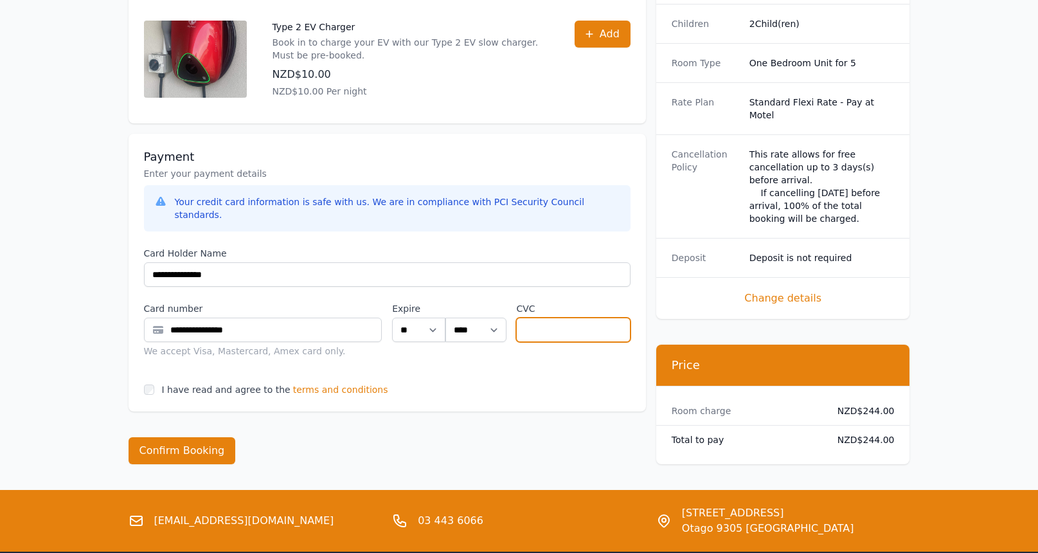
type input "***"
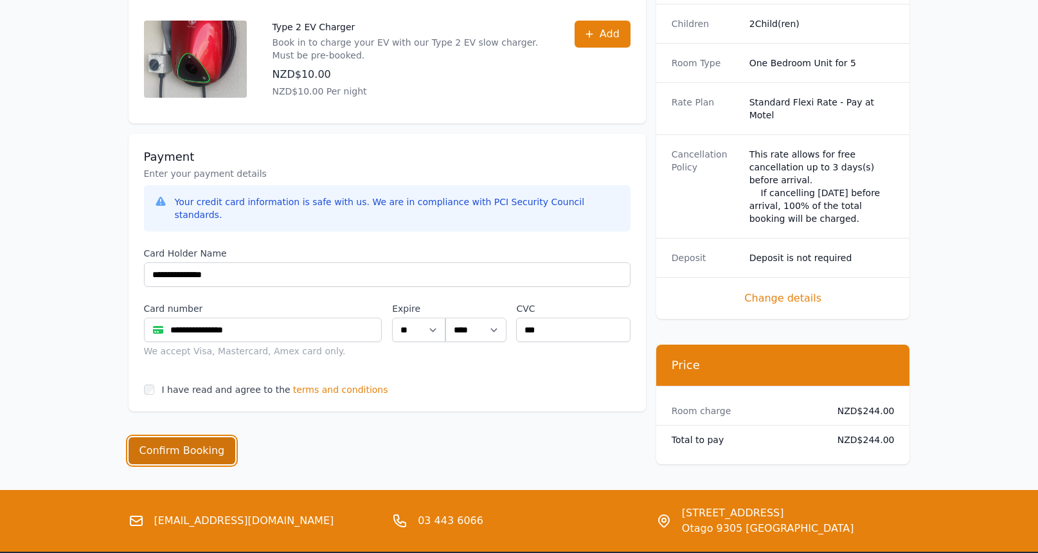
click at [163, 437] on button "Confirm Booking" at bounding box center [182, 450] width 107 height 27
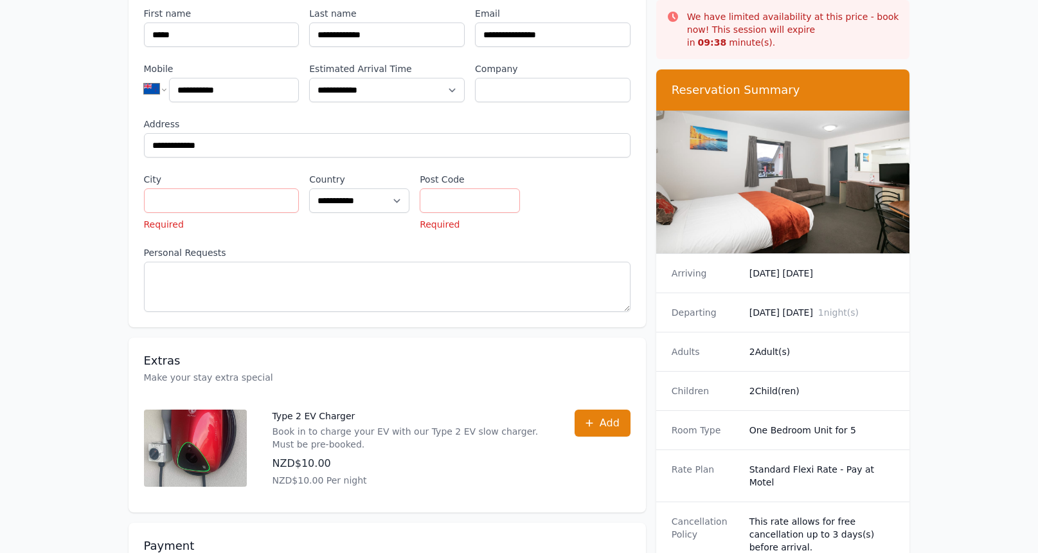
scroll to position [164, 0]
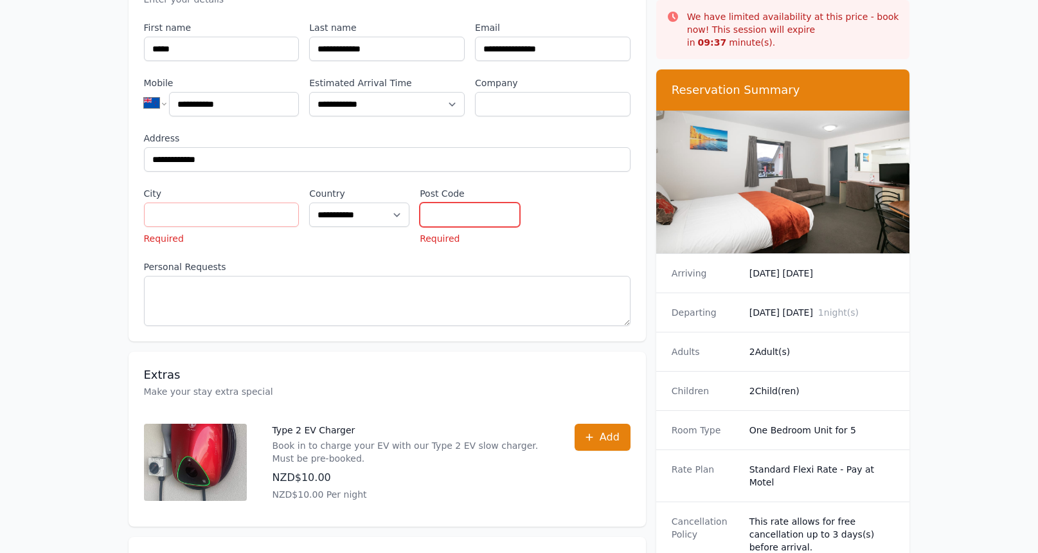
click at [455, 202] on input "Post Code" at bounding box center [470, 214] width 100 height 24
type input "****"
click at [262, 203] on input "City" at bounding box center [222, 214] width 156 height 24
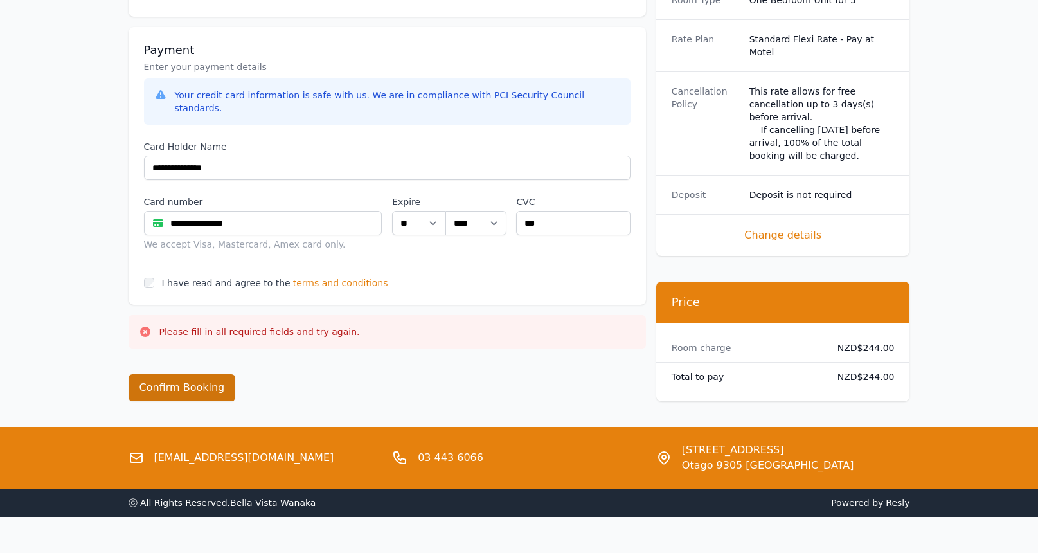
type input "**********"
click at [187, 374] on button "Confirm Booking" at bounding box center [182, 387] width 107 height 27
